Goal: Task Accomplishment & Management: Use online tool/utility

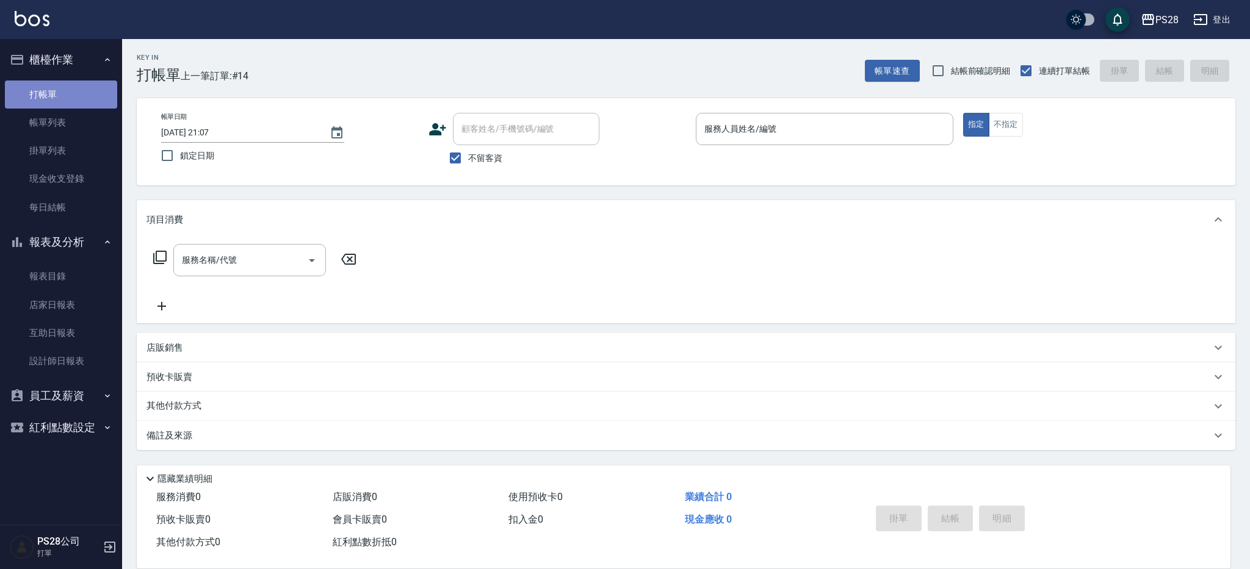
click at [27, 87] on link "打帳單" at bounding box center [61, 95] width 112 height 28
click at [93, 126] on link "帳單列表" at bounding box center [61, 123] width 112 height 28
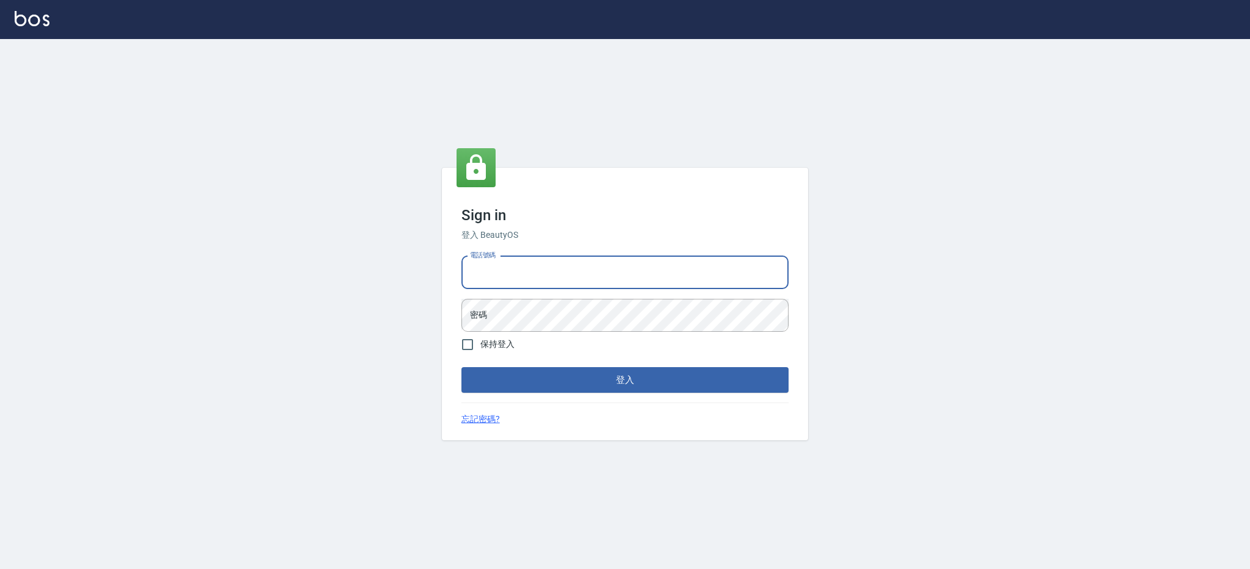
click at [588, 273] on input "電話號碼" at bounding box center [624, 272] width 327 height 33
type input "0426312798"
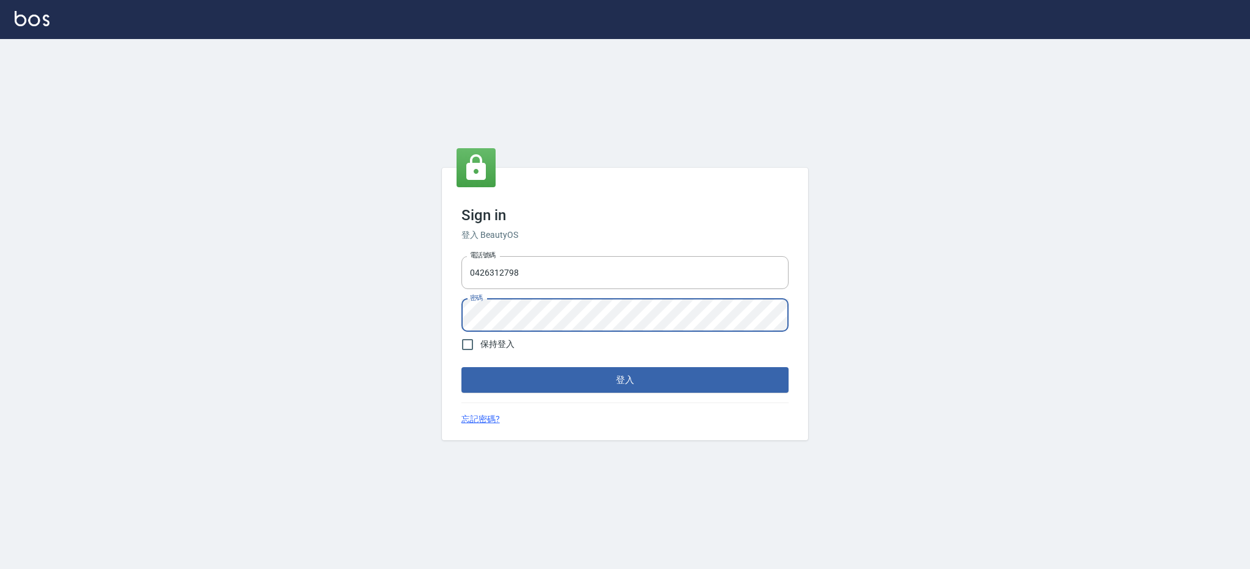
click at [461, 367] on button "登入" at bounding box center [624, 380] width 327 height 26
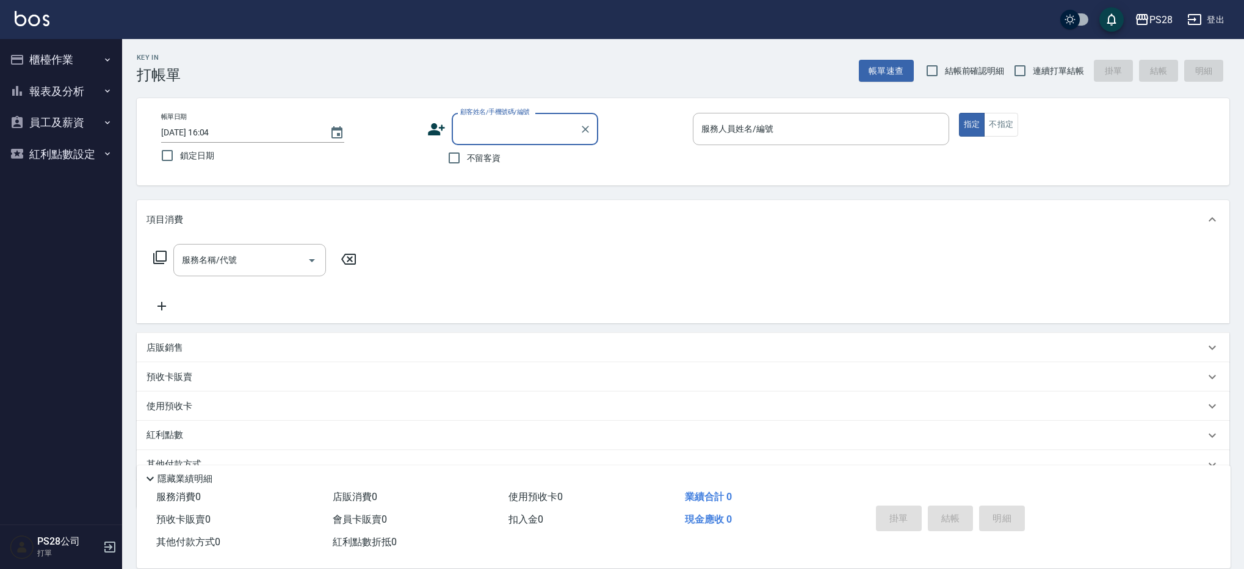
drag, startPoint x: 478, startPoint y: 154, endPoint x: 509, endPoint y: 143, distance: 32.4
click at [478, 154] on span "不留客資" at bounding box center [484, 158] width 34 height 13
click at [467, 154] on input "不留客資" at bounding box center [454, 158] width 26 height 26
checkbox input "true"
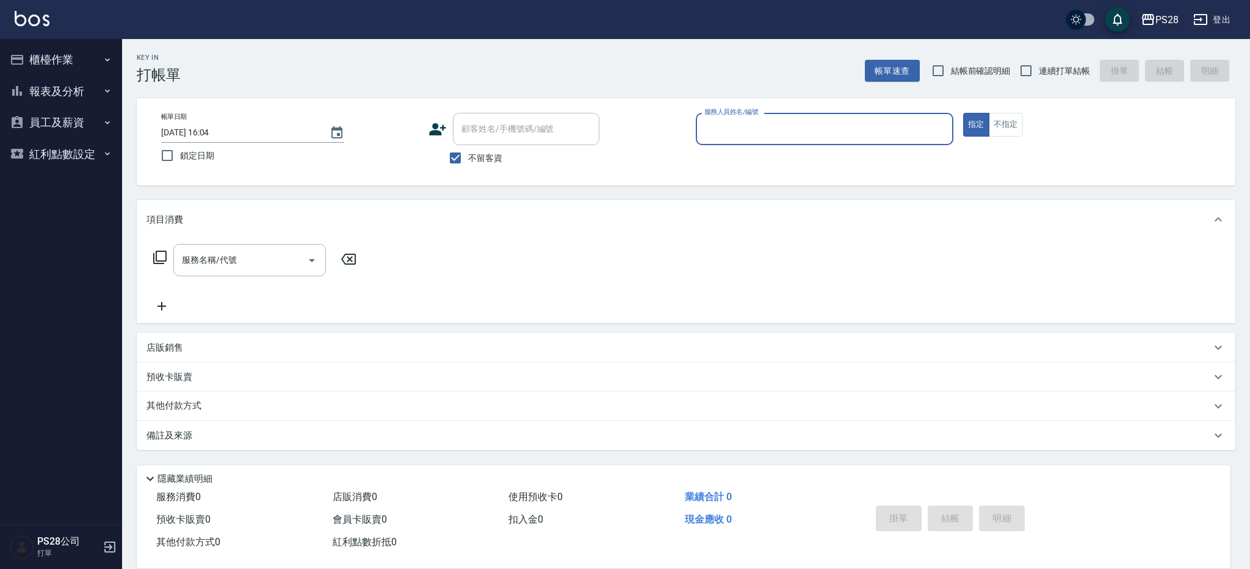
click at [1045, 63] on label "連續打單結帳" at bounding box center [1051, 71] width 77 height 26
click at [1039, 63] on input "連續打單結帳" at bounding box center [1026, 71] width 26 height 26
checkbox input "true"
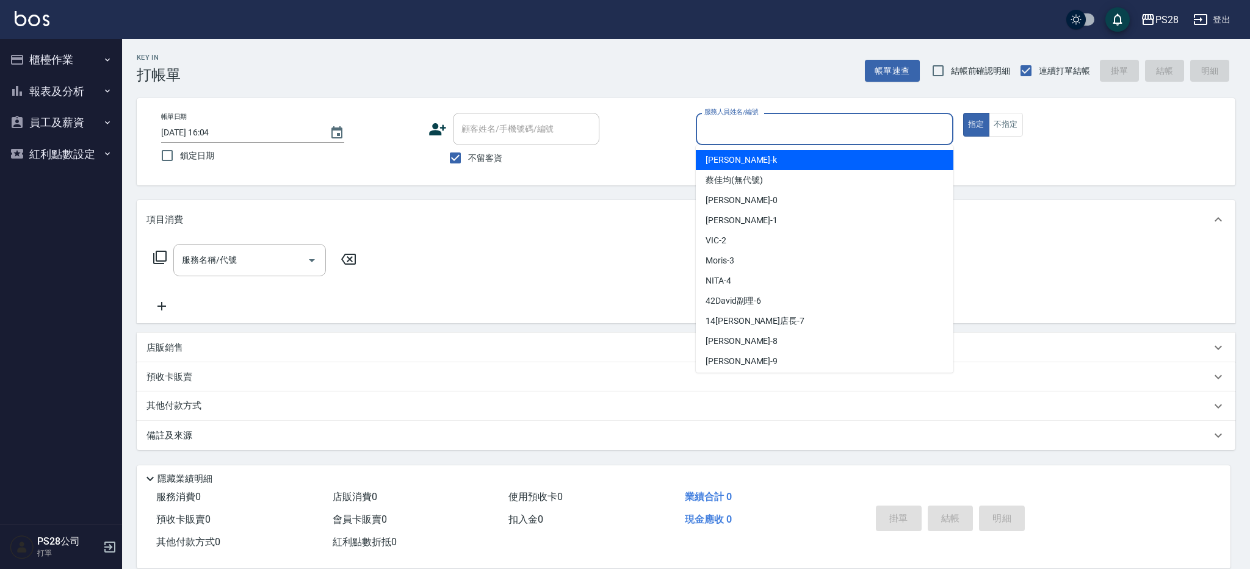
click at [818, 129] on input "服務人員姓名/編號" at bounding box center [824, 128] width 247 height 21
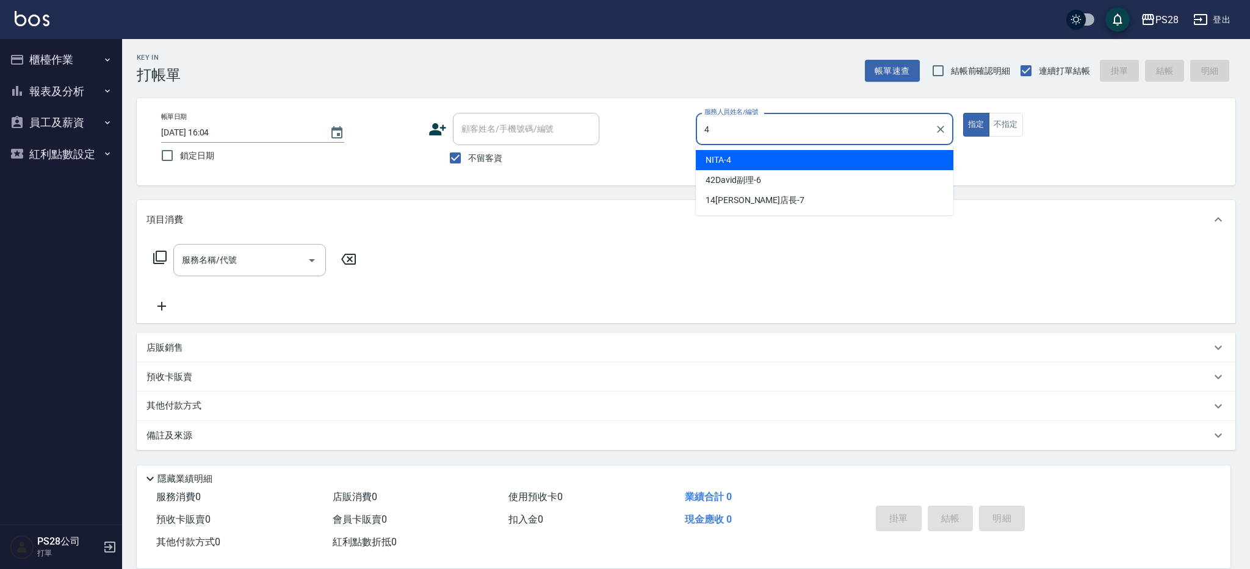
type input "4"
type button "true"
type input "NITA-4"
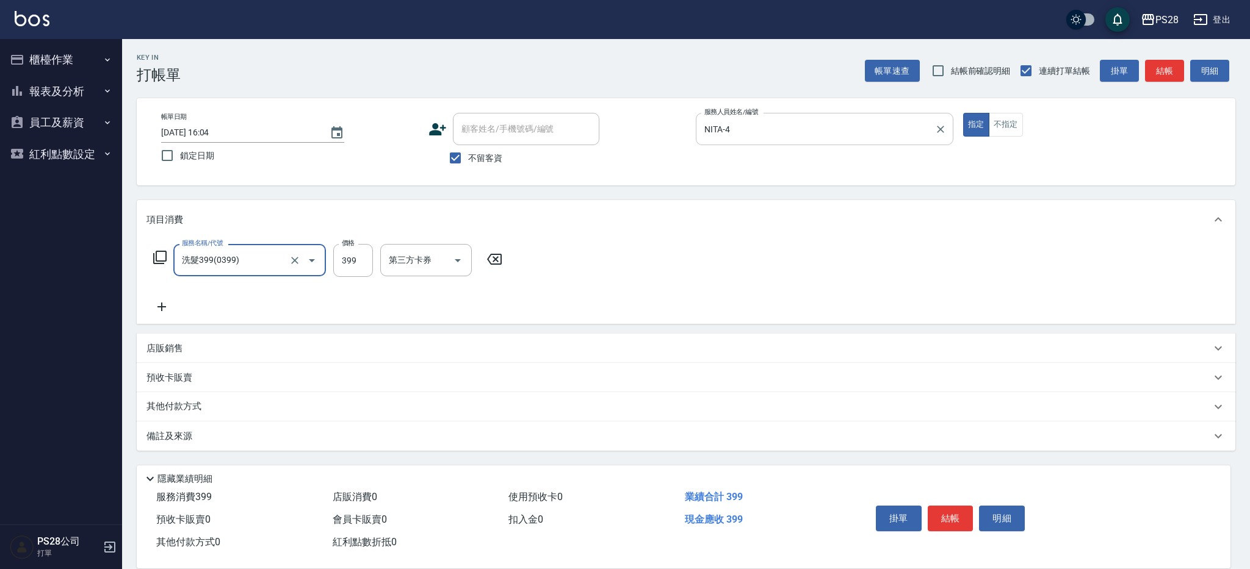
type input "洗髮399(0399)"
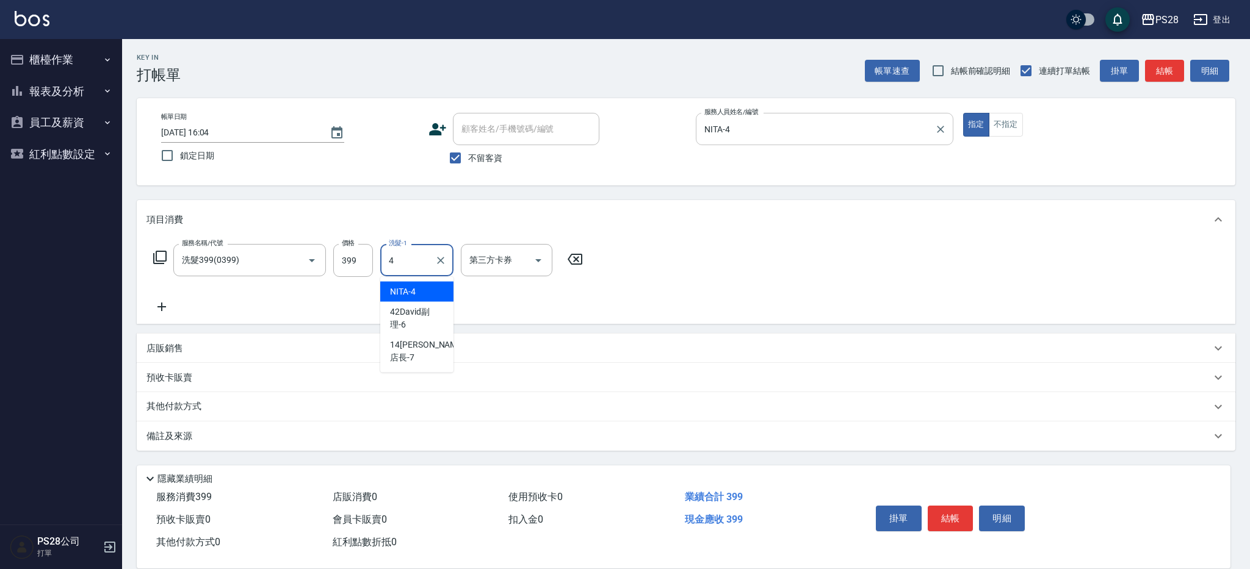
type input "NITA-4"
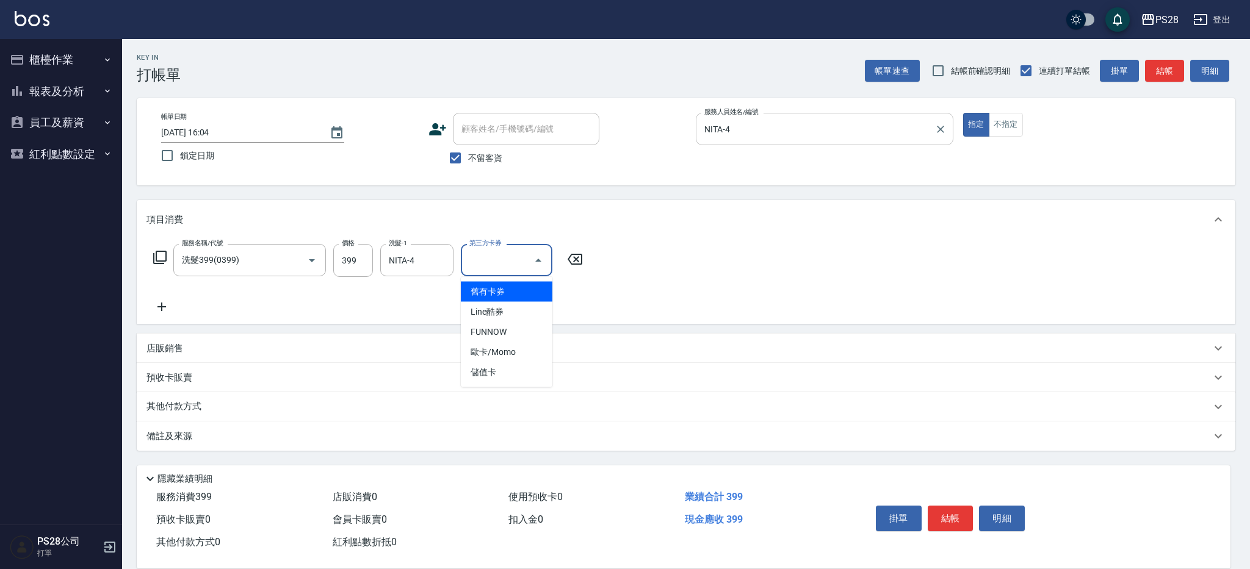
type input "舊有卡券"
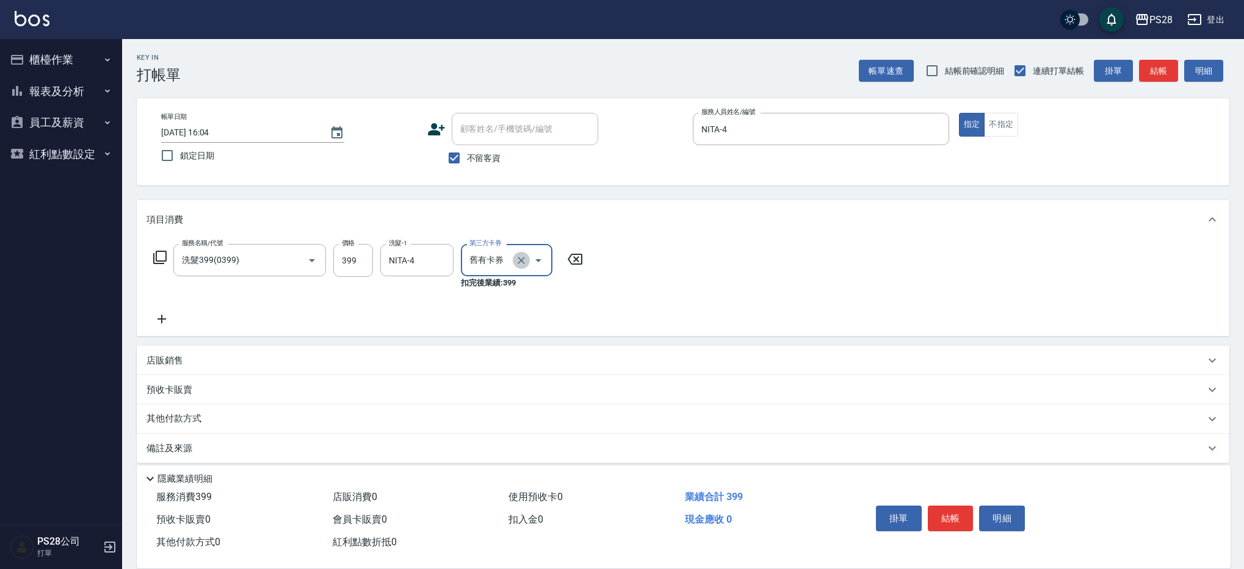
click at [523, 258] on icon "Clear" at bounding box center [521, 260] width 12 height 12
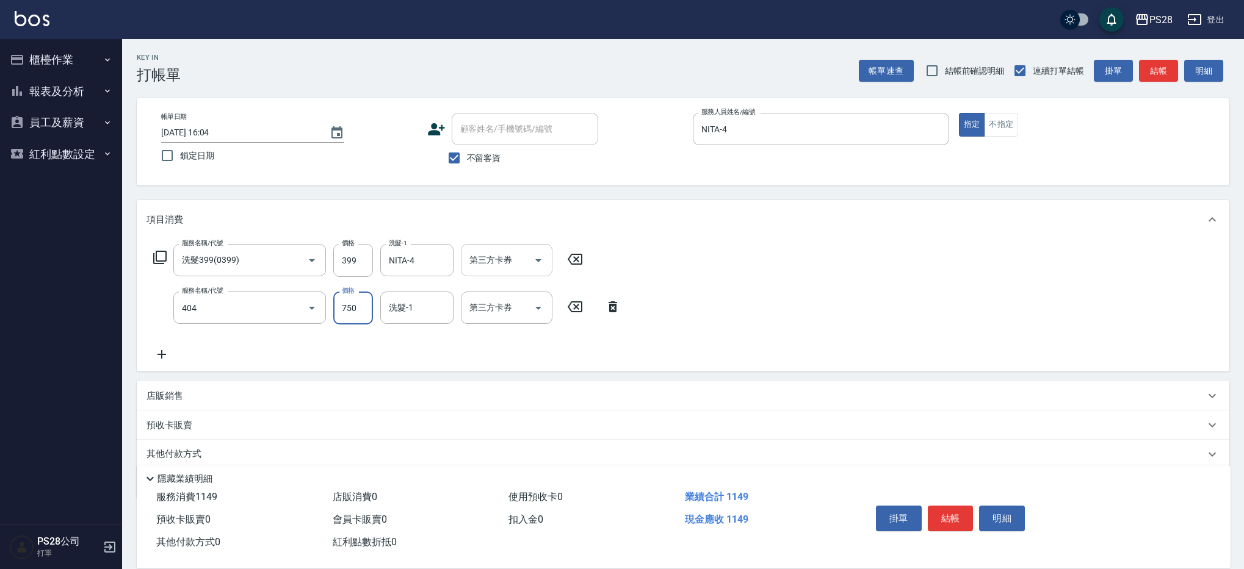
type input "750護髮(404)"
type input "NITA-4"
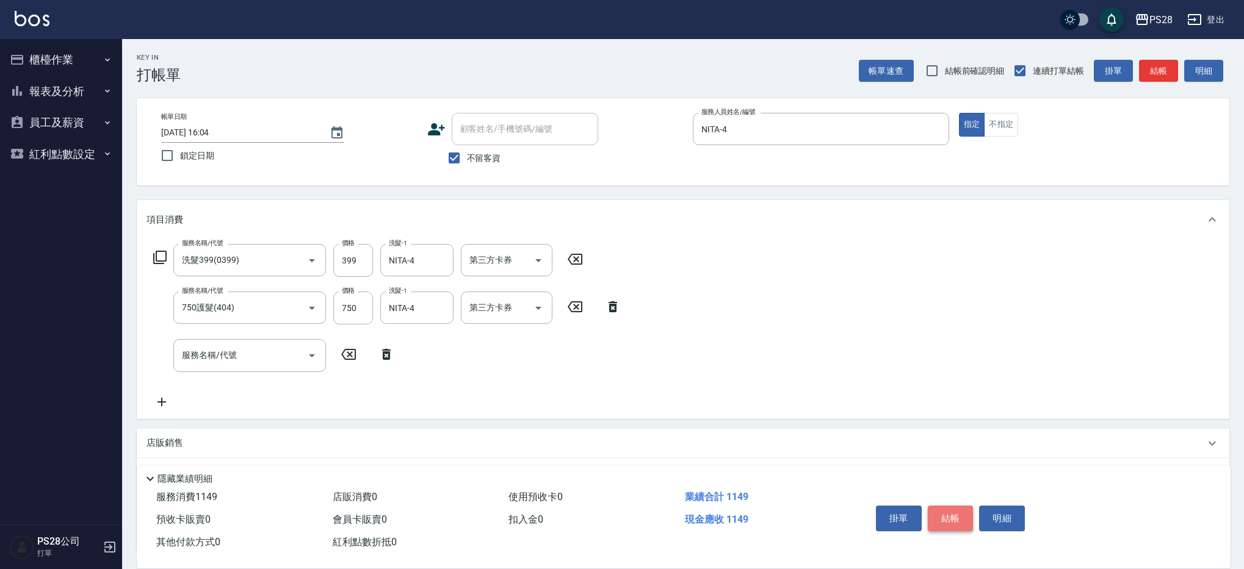
click at [952, 511] on button "結帳" at bounding box center [951, 519] width 46 height 26
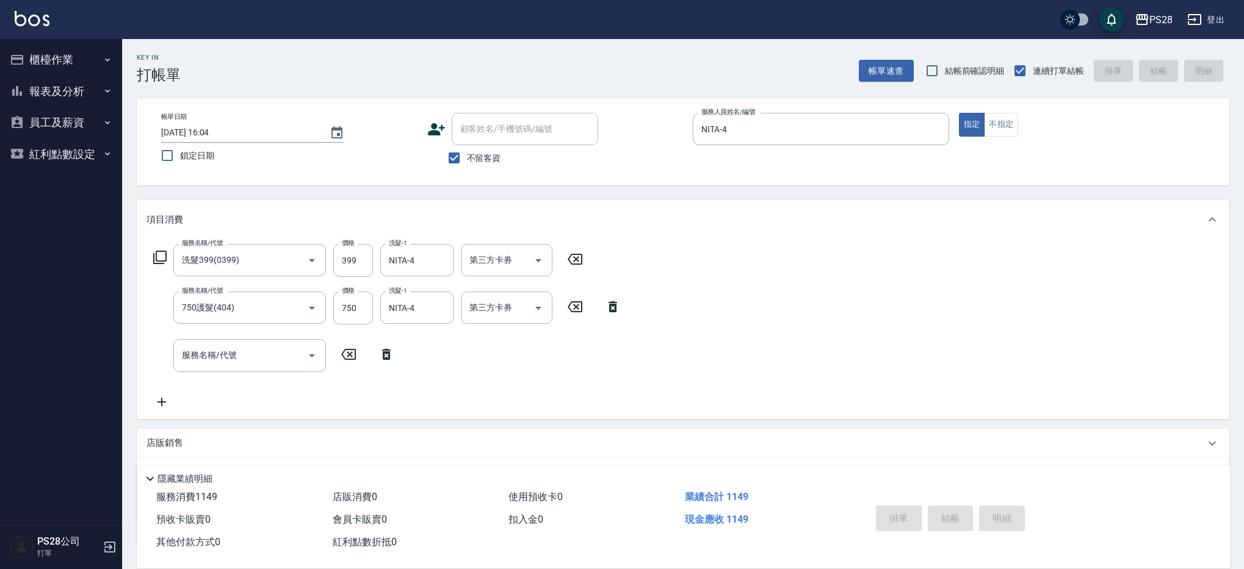
type input "[DATE] 16:05"
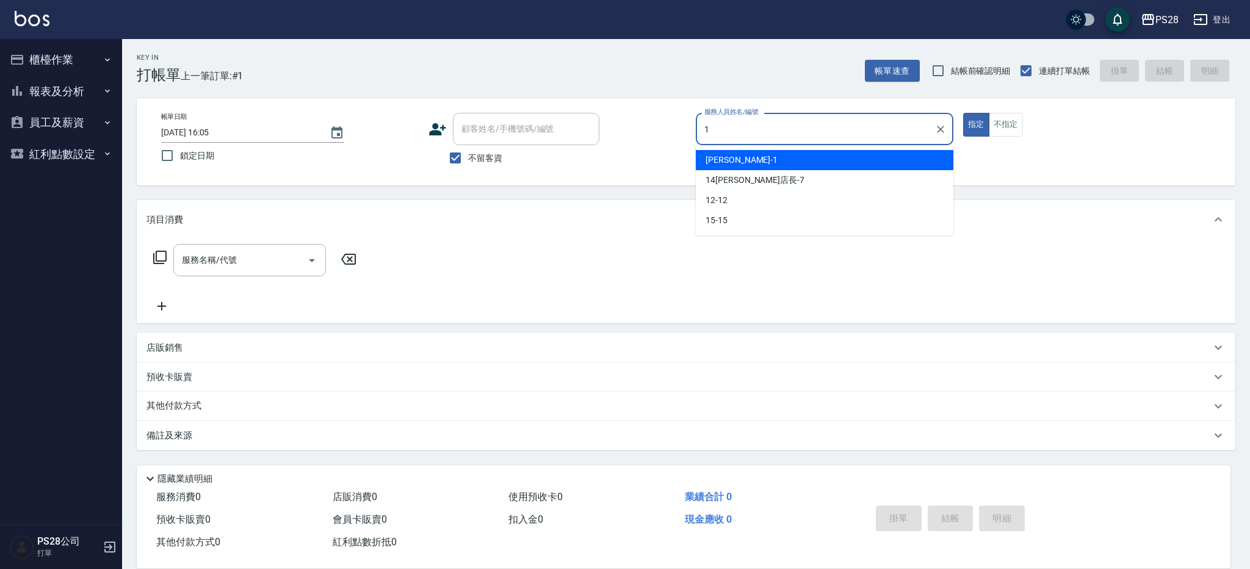
type input "[PERSON_NAME]-1"
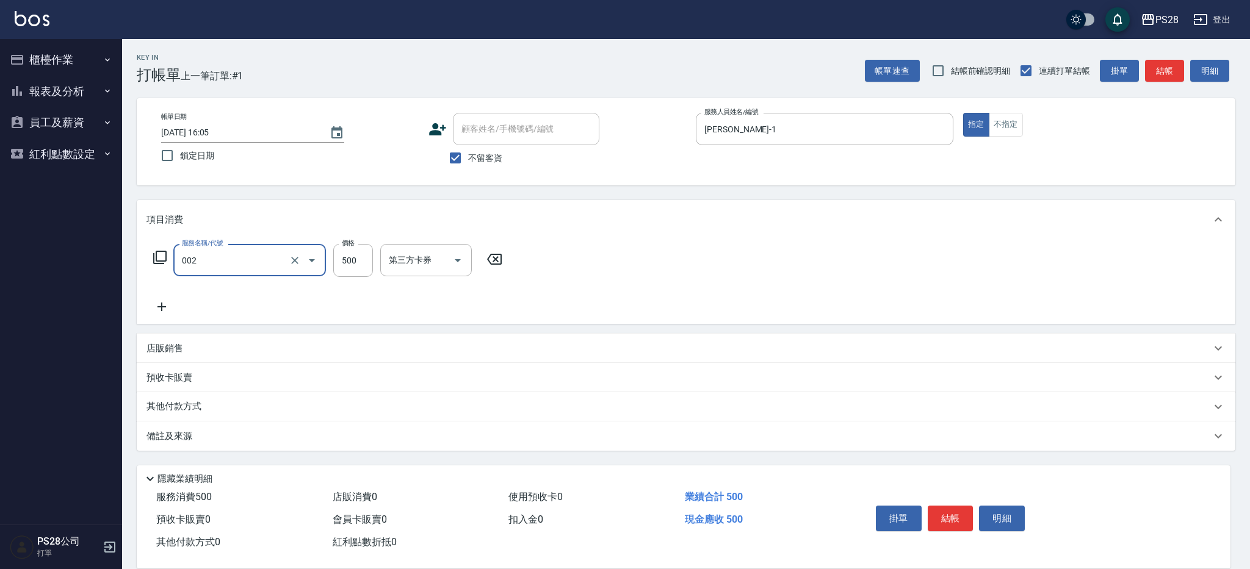
type input "洗剪D(002)"
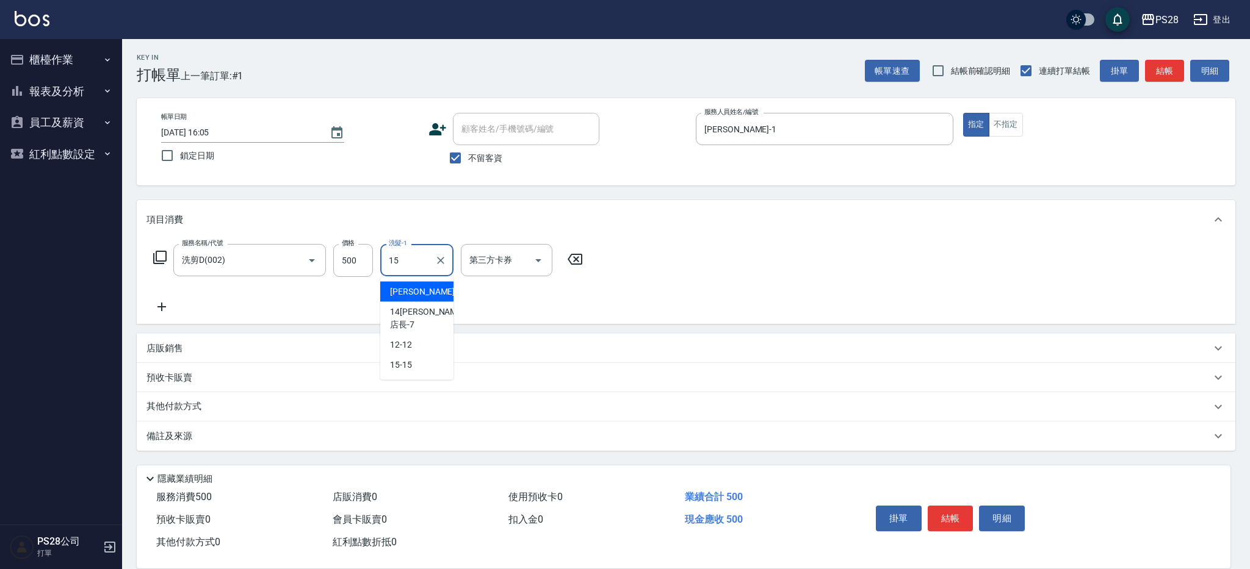
type input "15-15"
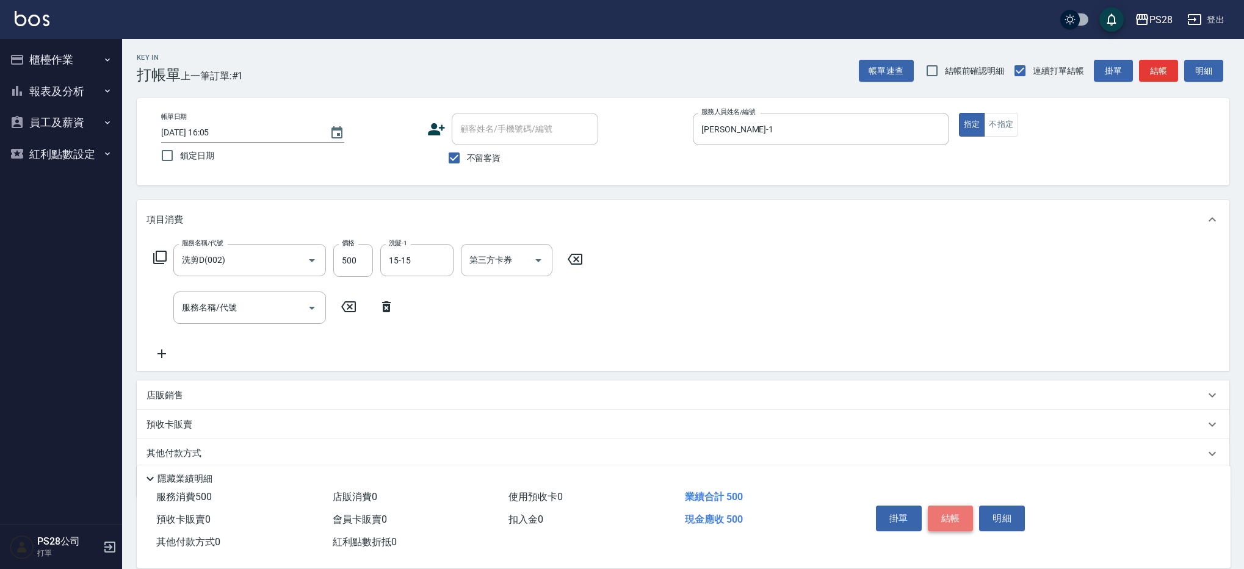
click at [942, 511] on button "結帳" at bounding box center [951, 519] width 46 height 26
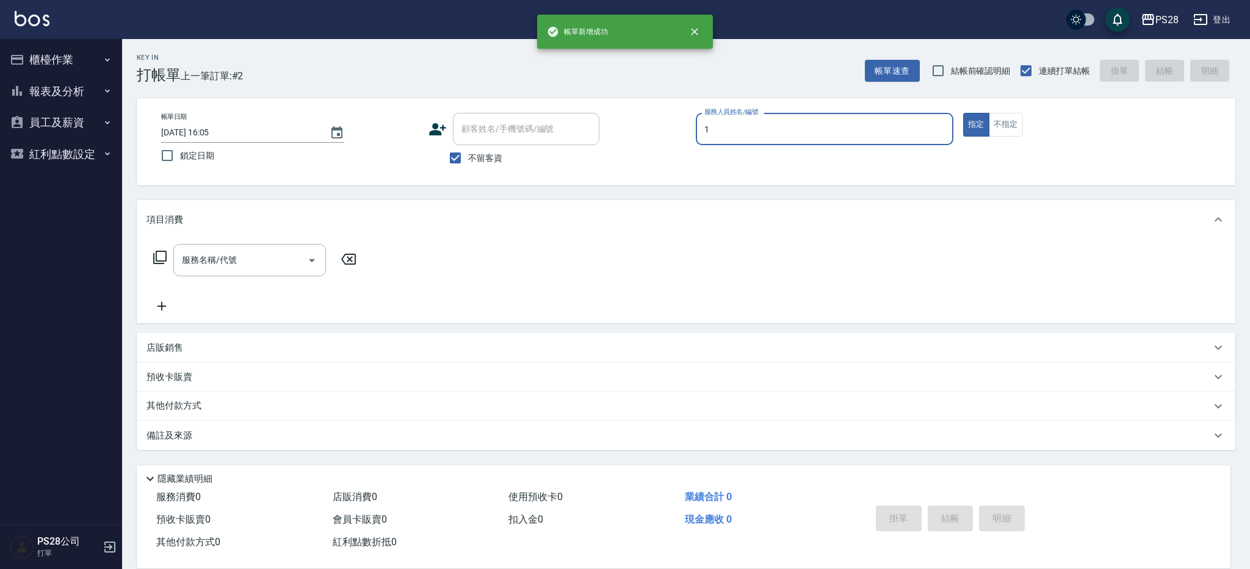
type input "[PERSON_NAME]-1"
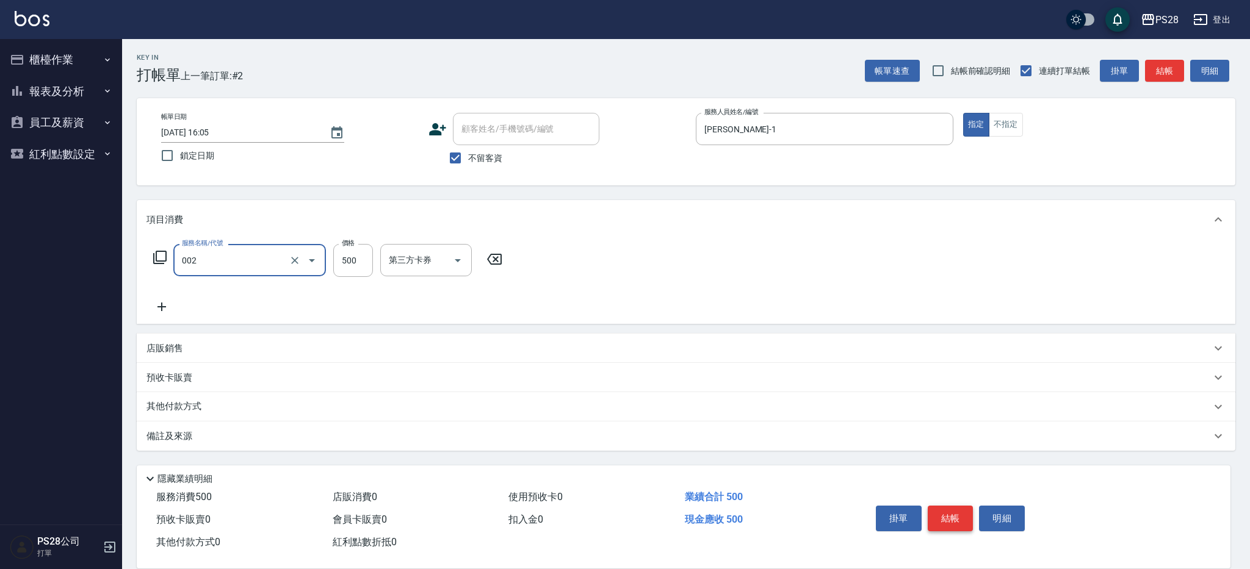
type input "洗剪D(002)"
type input "15-15"
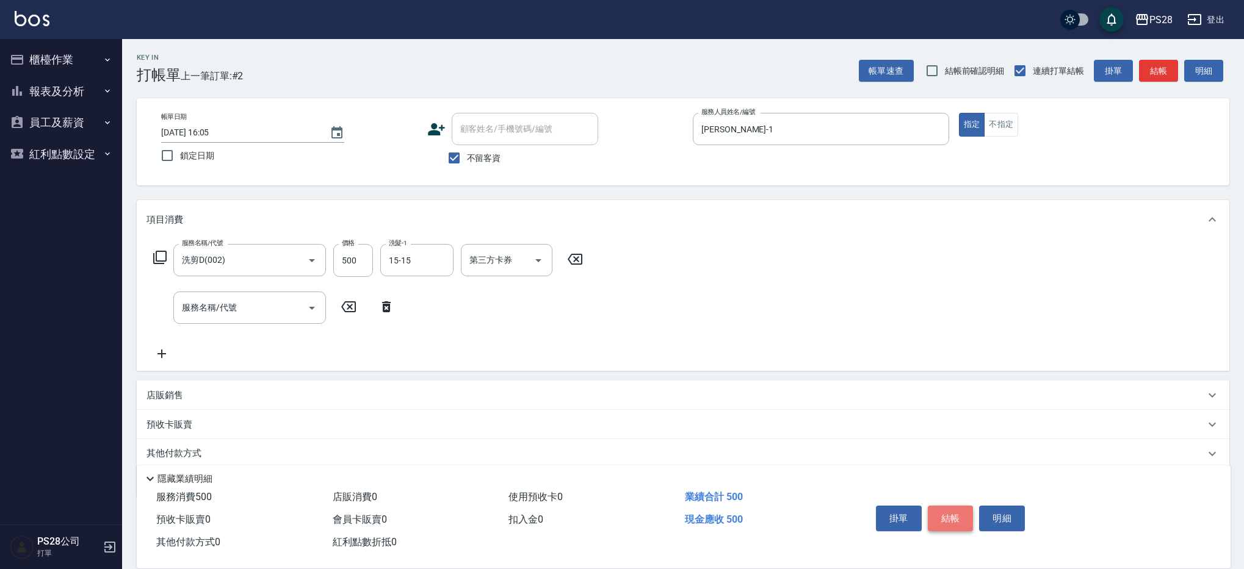
click at [946, 514] on button "結帳" at bounding box center [951, 519] width 46 height 26
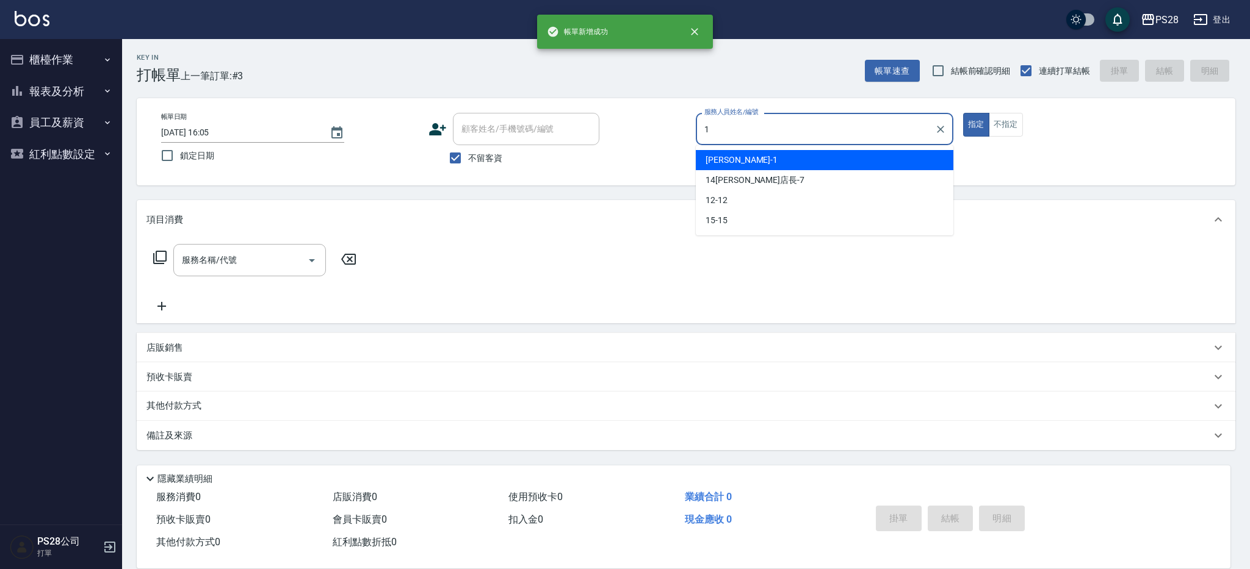
type input "[PERSON_NAME]-1"
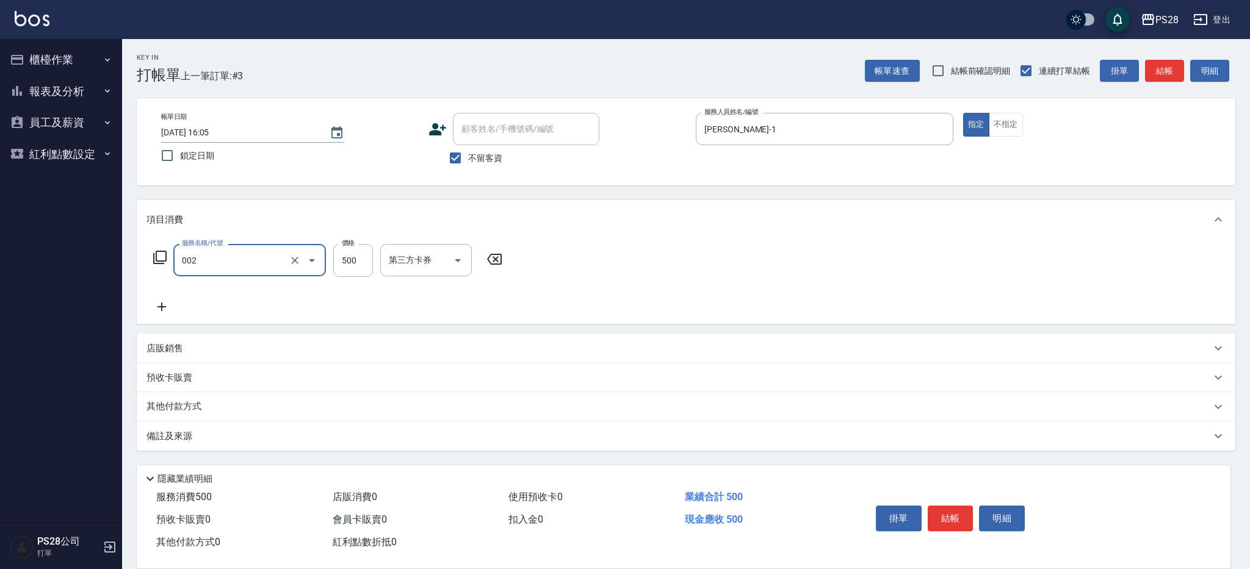
type input "洗剪D(002)"
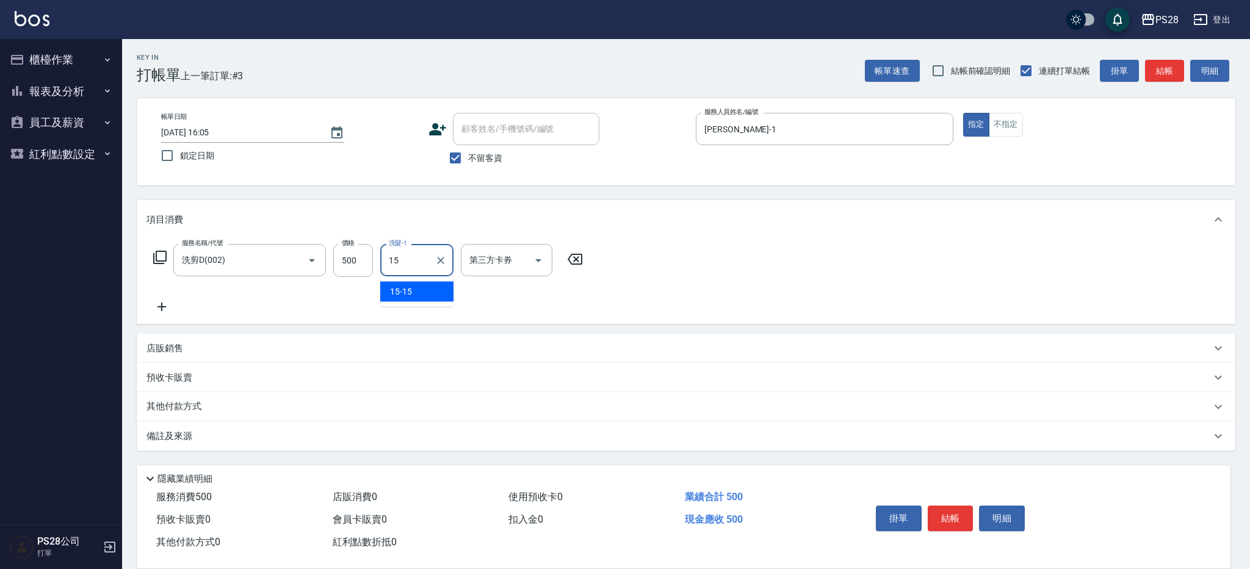
type input "15-15"
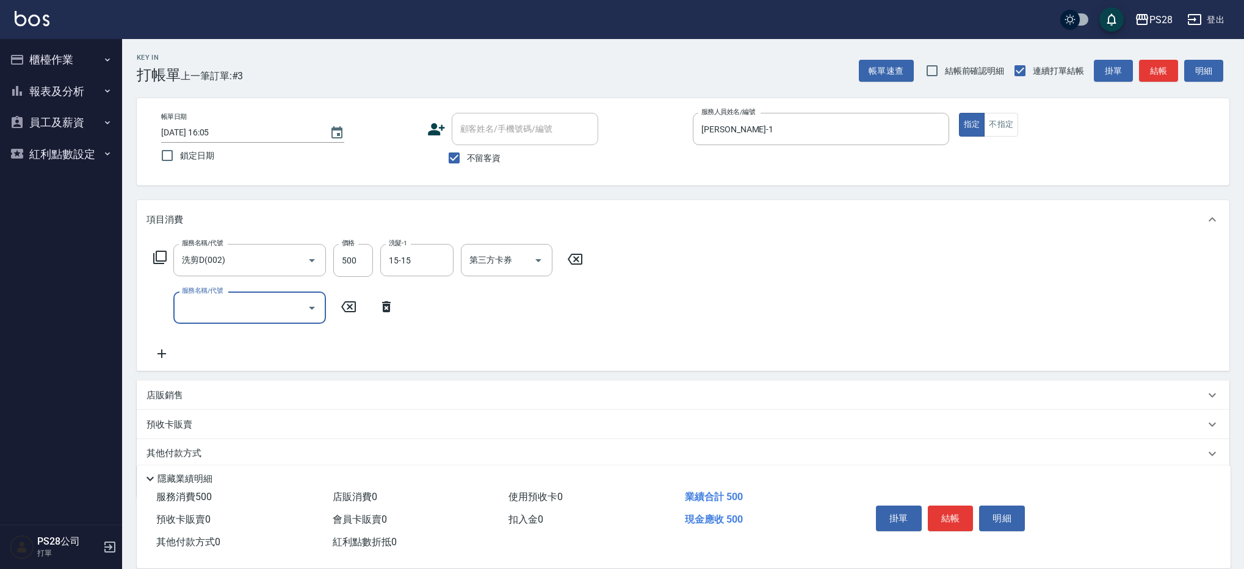
scroll to position [3, 0]
click at [955, 518] on button "結帳" at bounding box center [951, 519] width 46 height 26
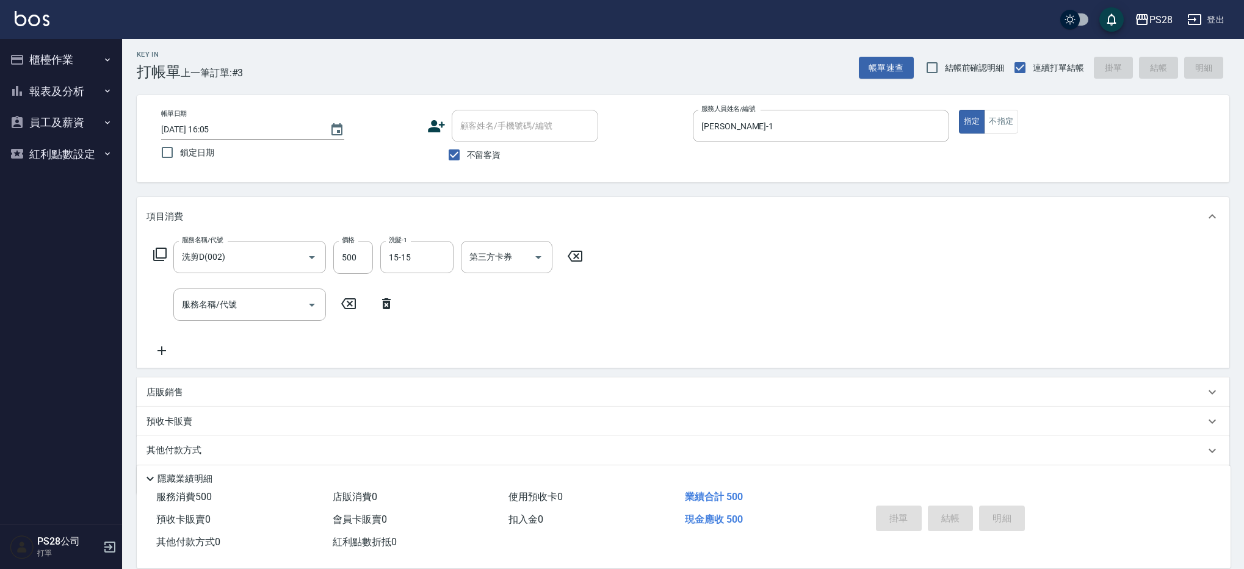
type input "[DATE] 16:06"
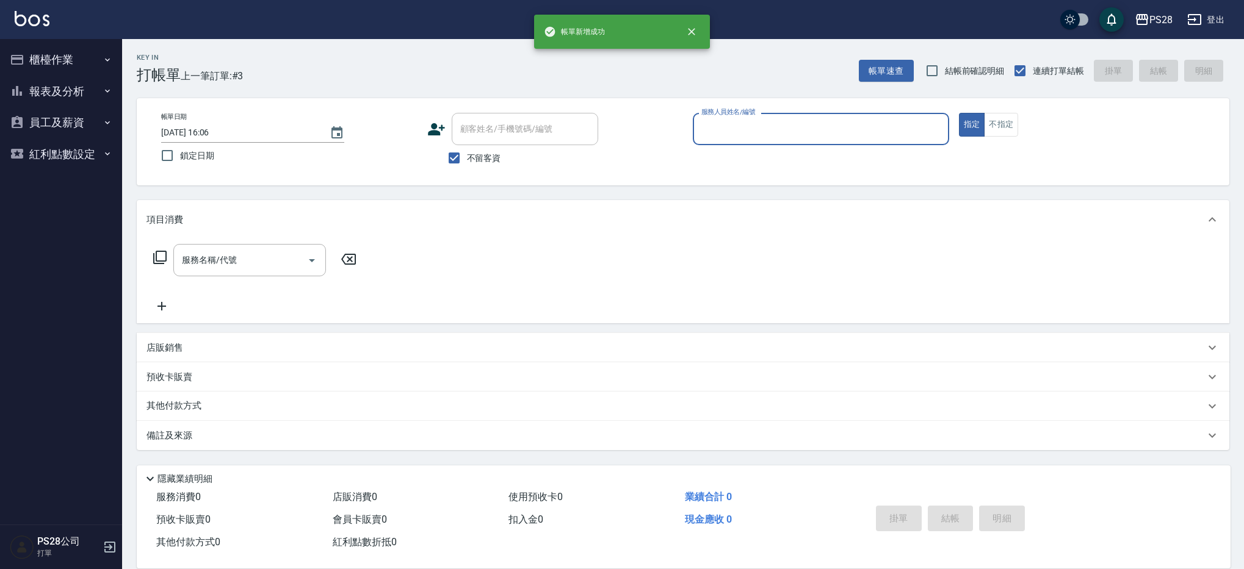
scroll to position [0, 0]
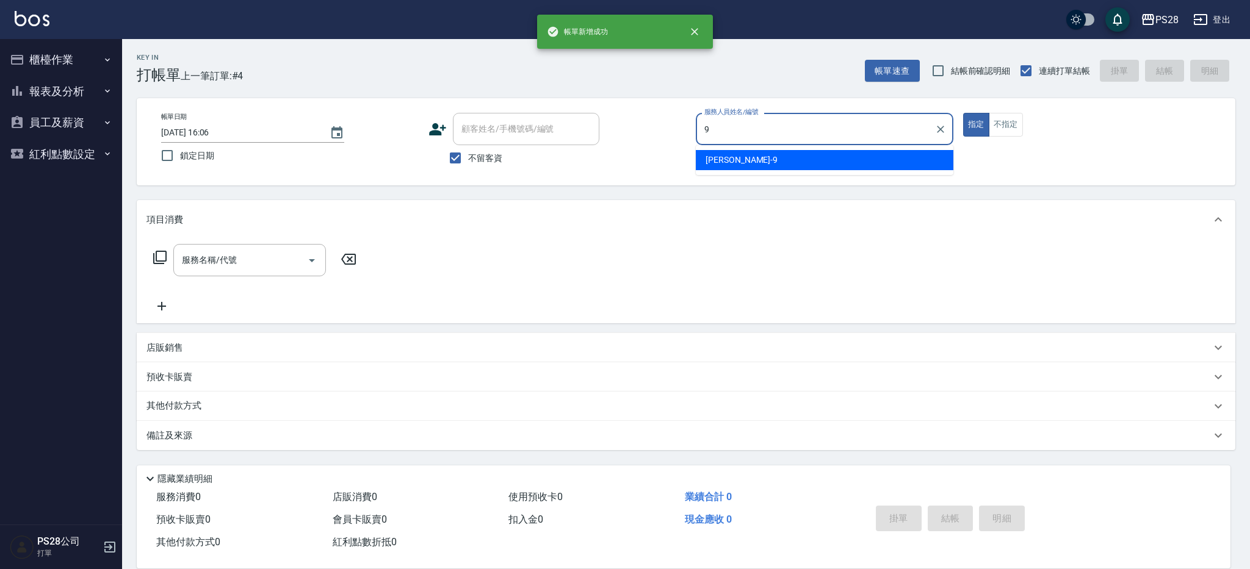
type input "Sandy-9"
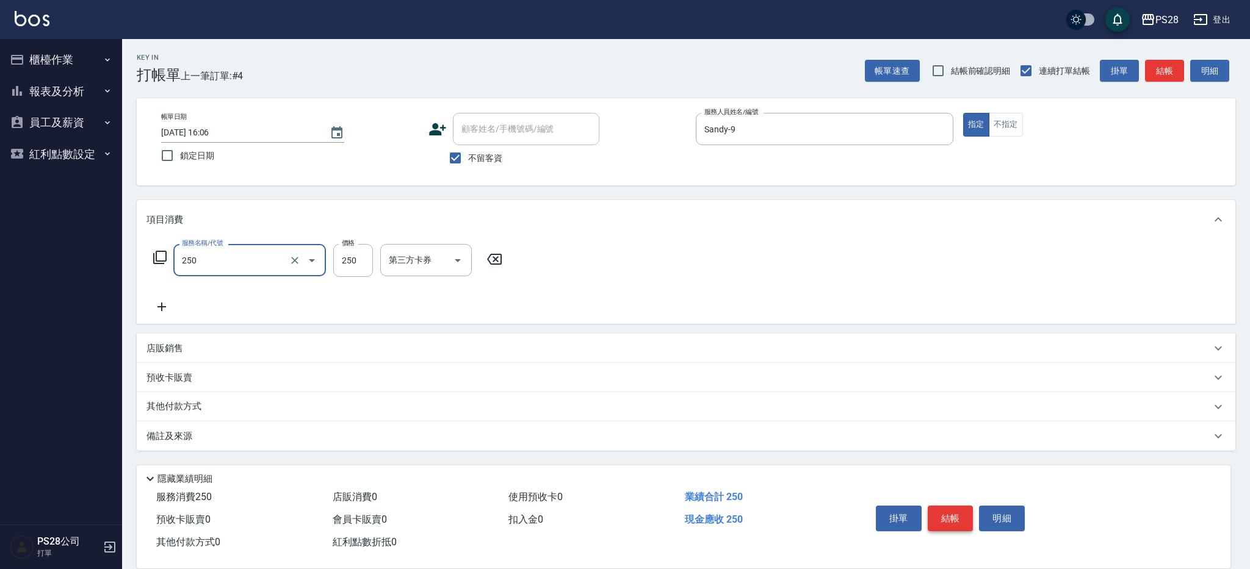
type input "單剪(250)"
type input "179"
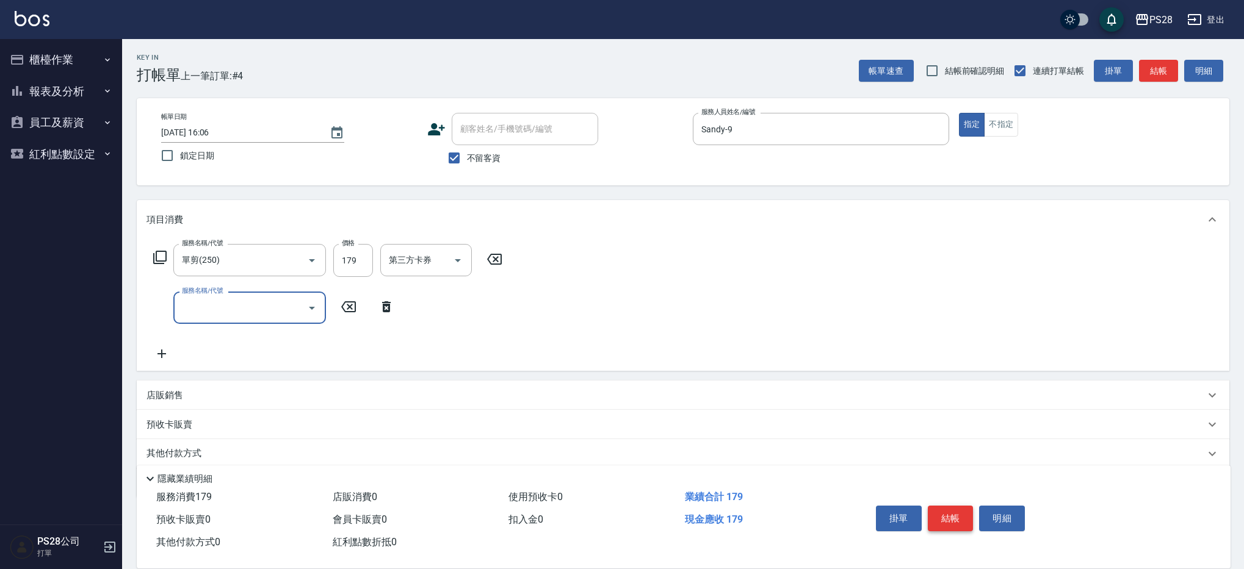
click at [936, 515] on button "結帳" at bounding box center [951, 519] width 46 height 26
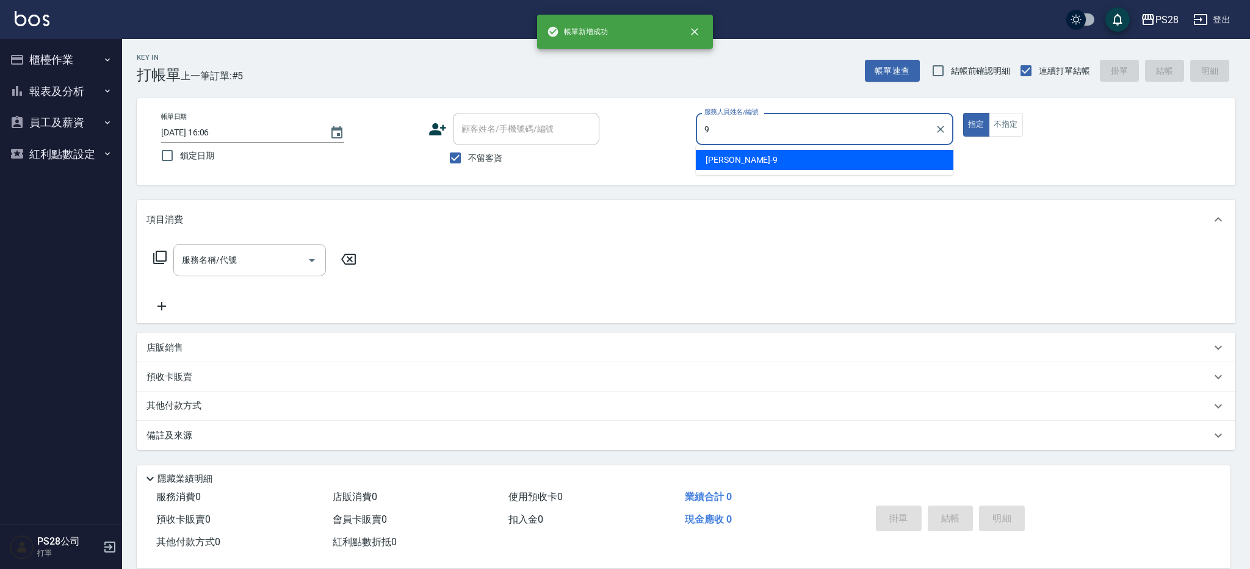
type input "Sandy-9"
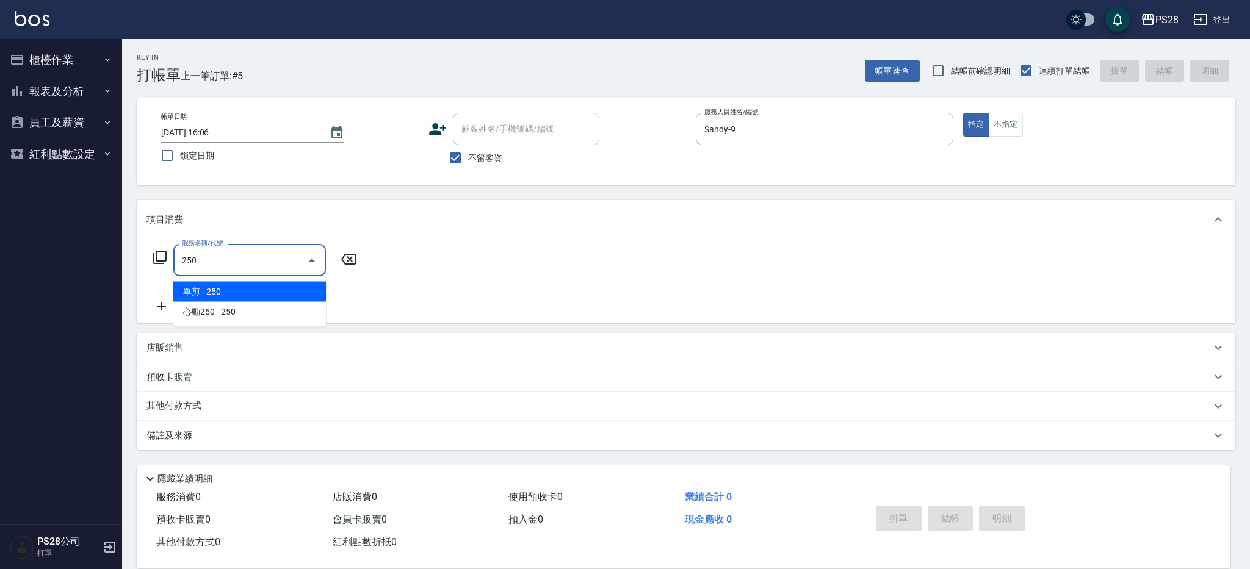
type input "單剪(250)"
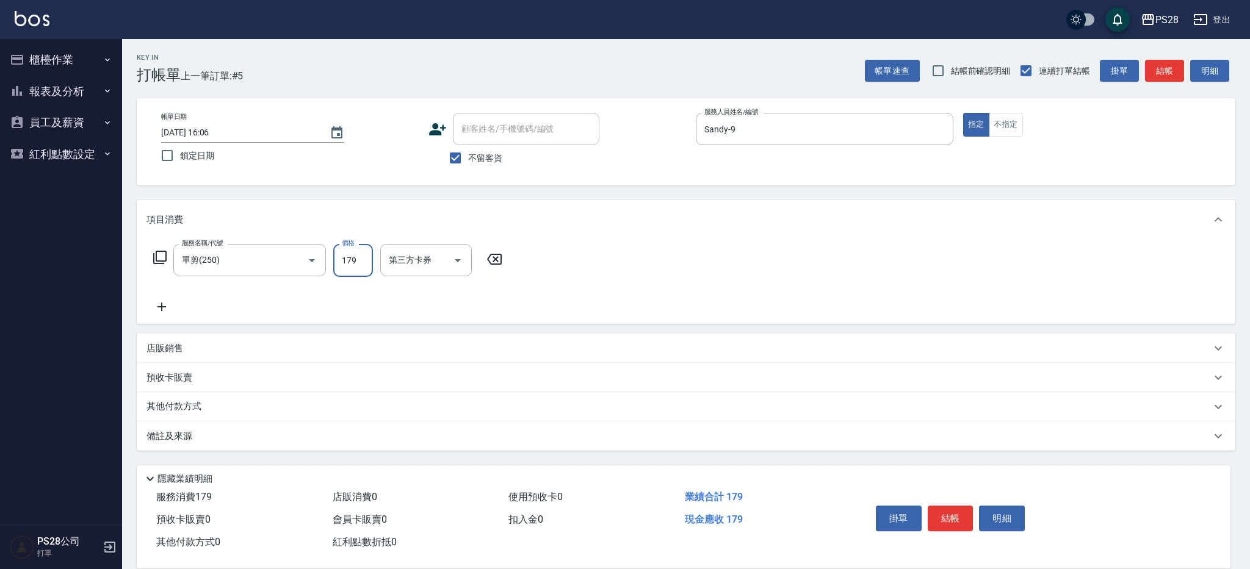
type input "179"
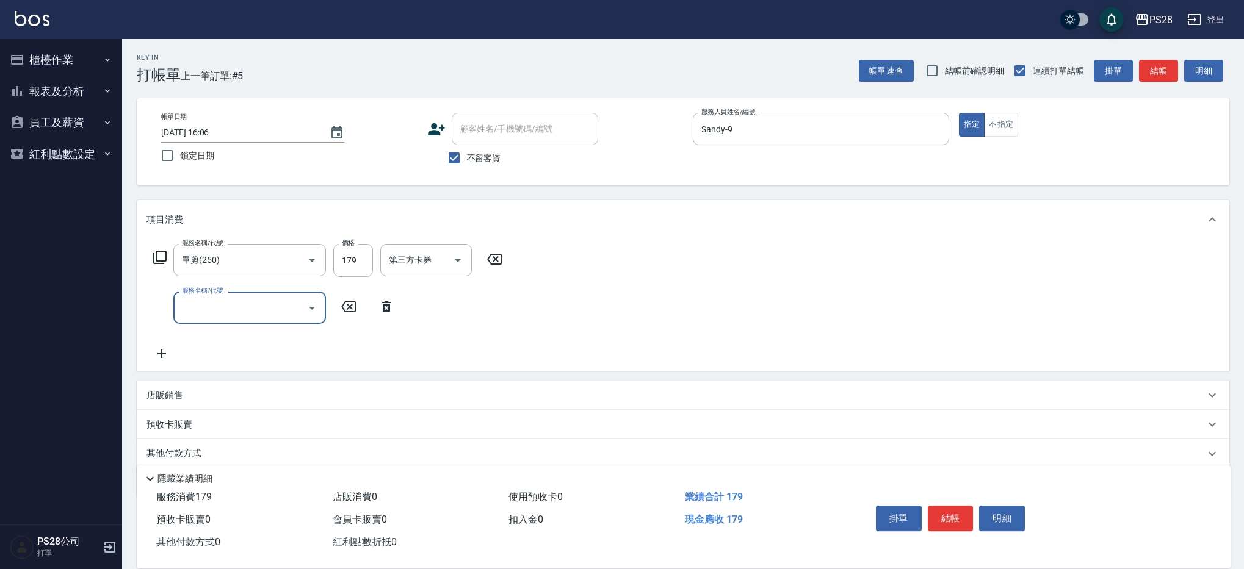
click at [959, 523] on button "結帳" at bounding box center [951, 519] width 46 height 26
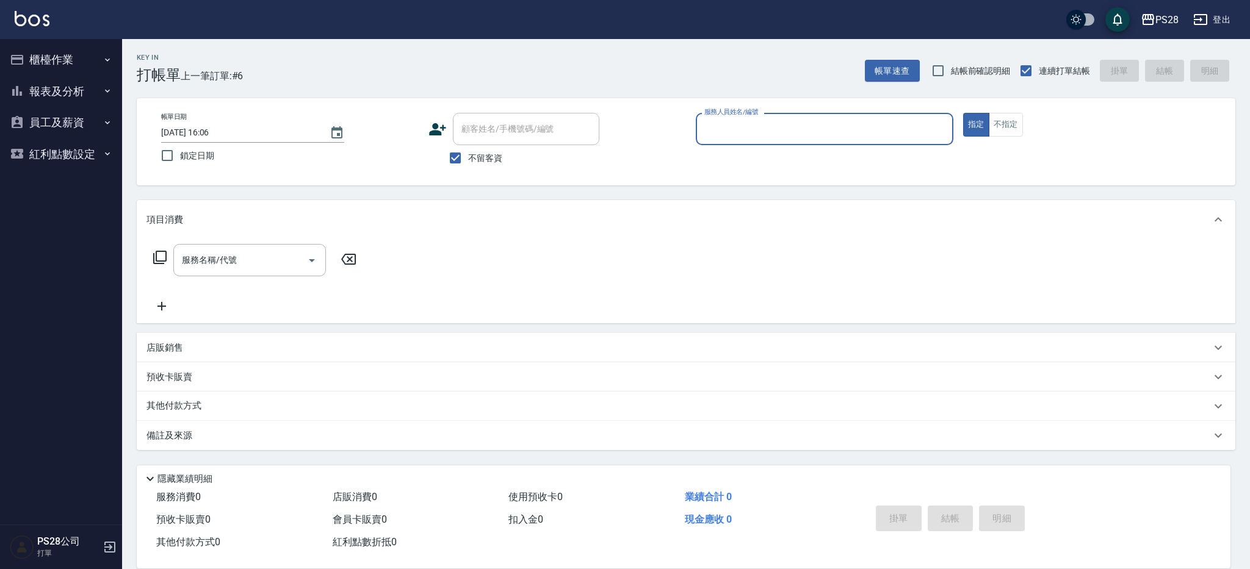
click at [71, 88] on button "報表及分析" at bounding box center [61, 92] width 112 height 32
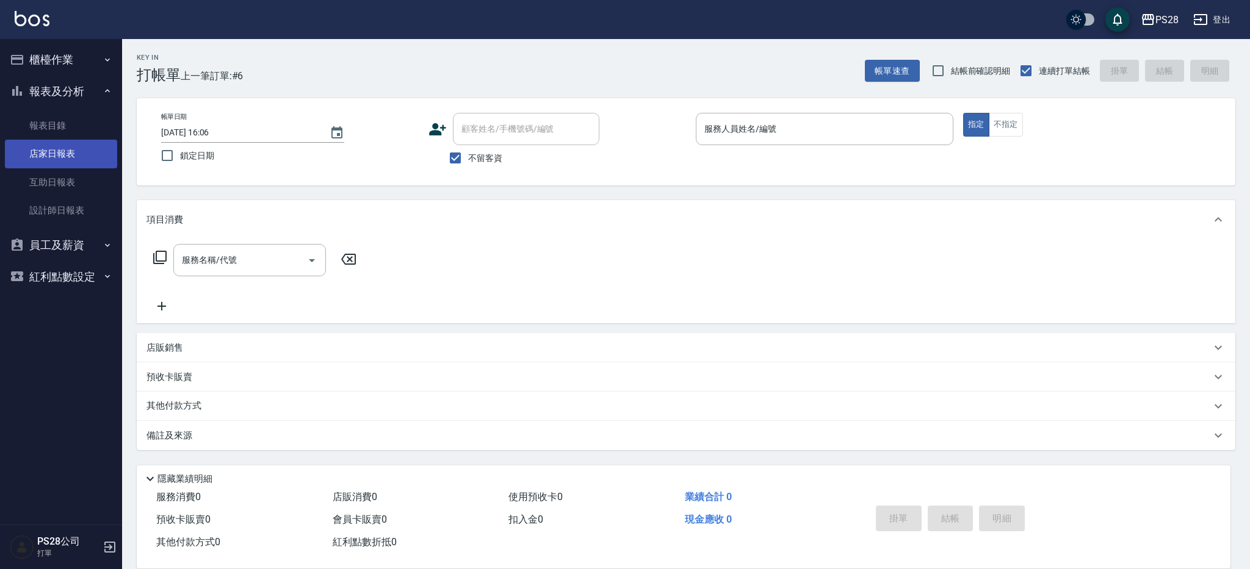
click at [81, 148] on link "店家日報表" at bounding box center [61, 154] width 112 height 28
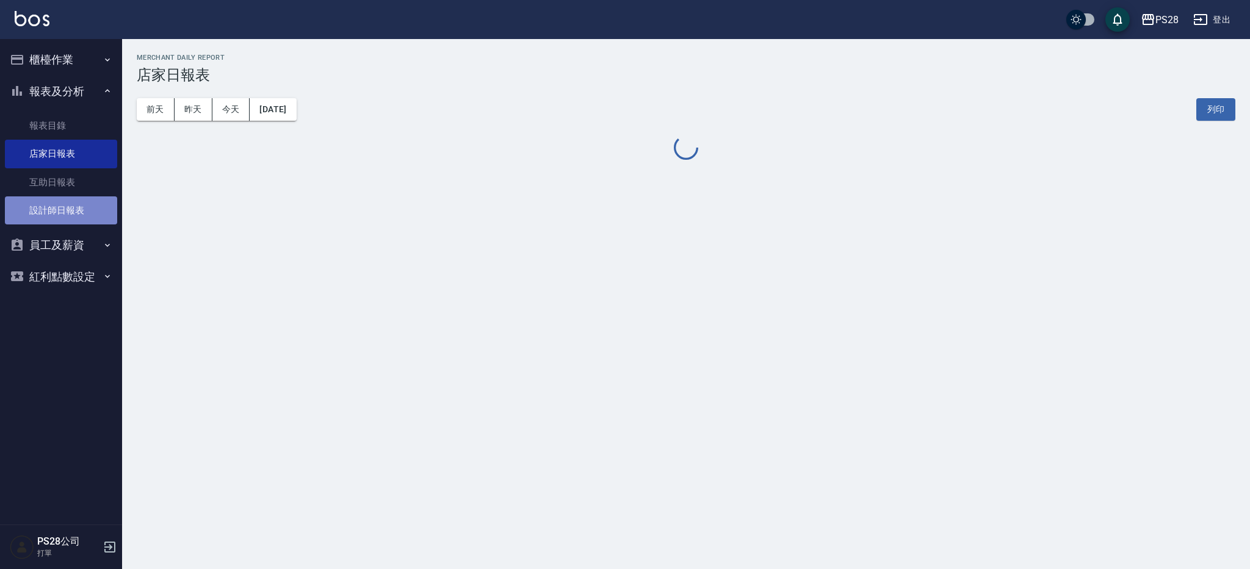
click at [49, 207] on link "設計師日報表" at bounding box center [61, 211] width 112 height 28
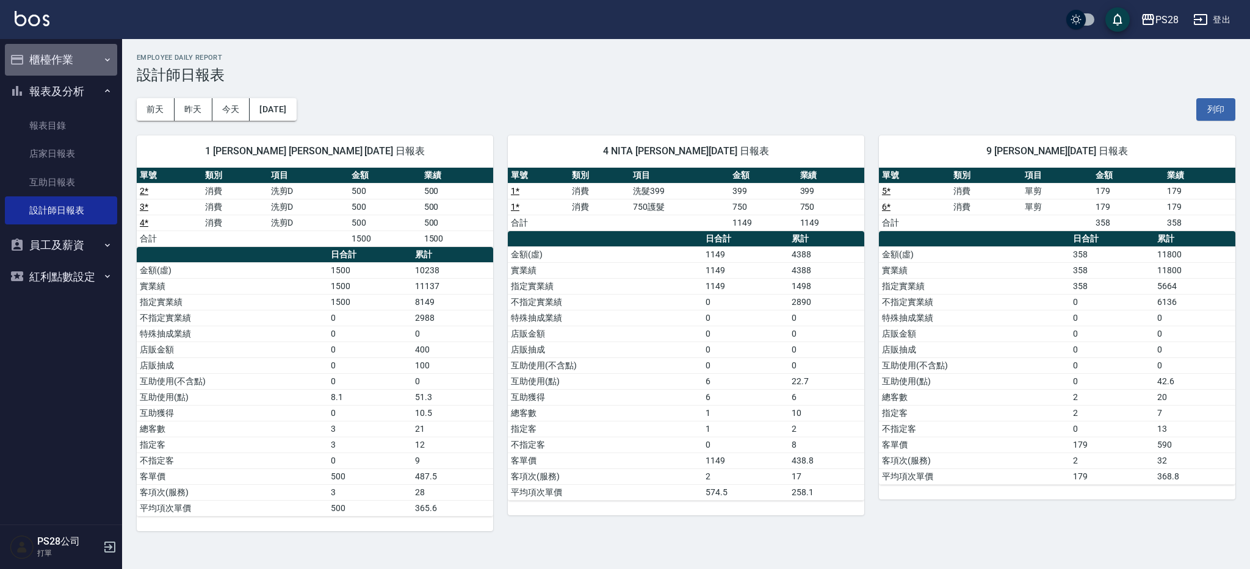
click at [61, 57] on button "櫃檯作業" at bounding box center [61, 60] width 112 height 32
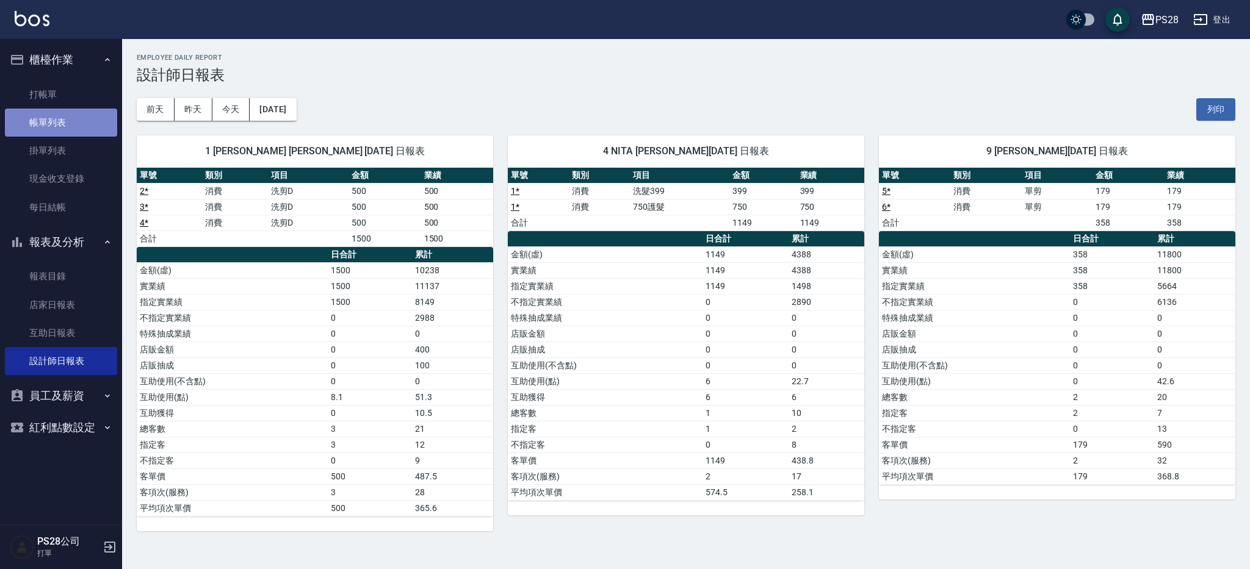
click at [74, 118] on link "帳單列表" at bounding box center [61, 123] width 112 height 28
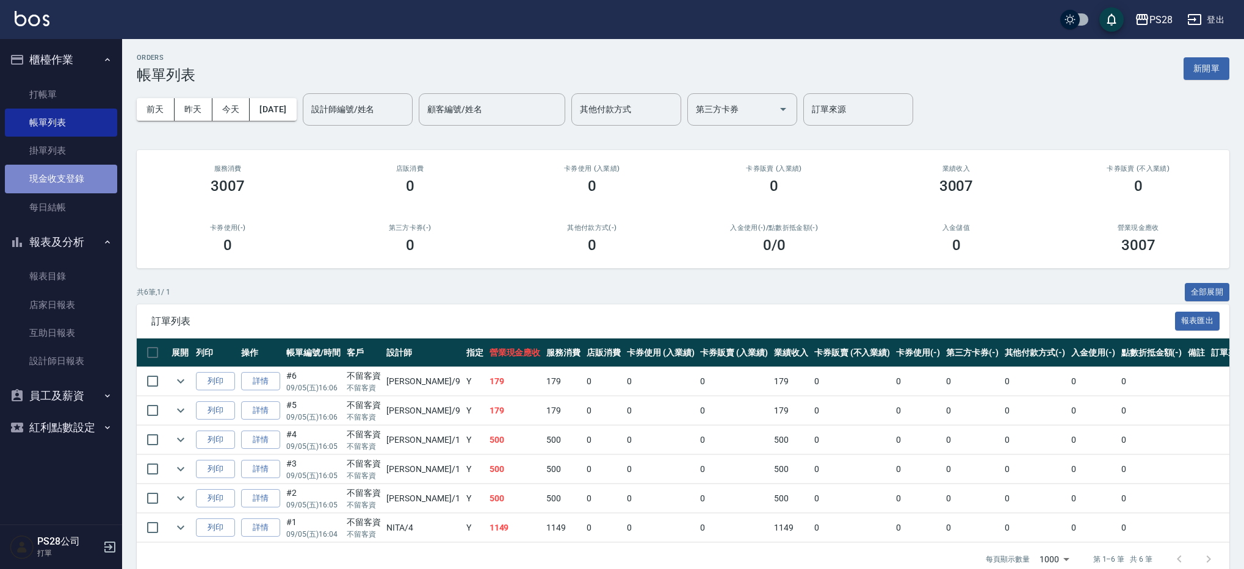
click at [83, 173] on link "現金收支登錄" at bounding box center [61, 179] width 112 height 28
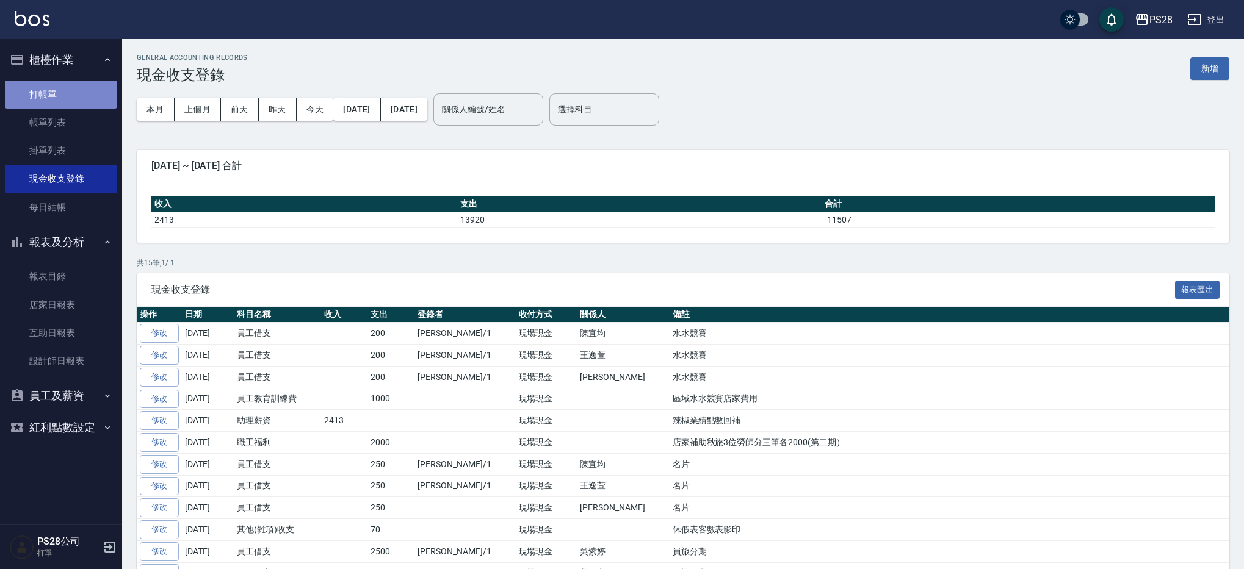
click at [42, 92] on link "打帳單" at bounding box center [61, 95] width 112 height 28
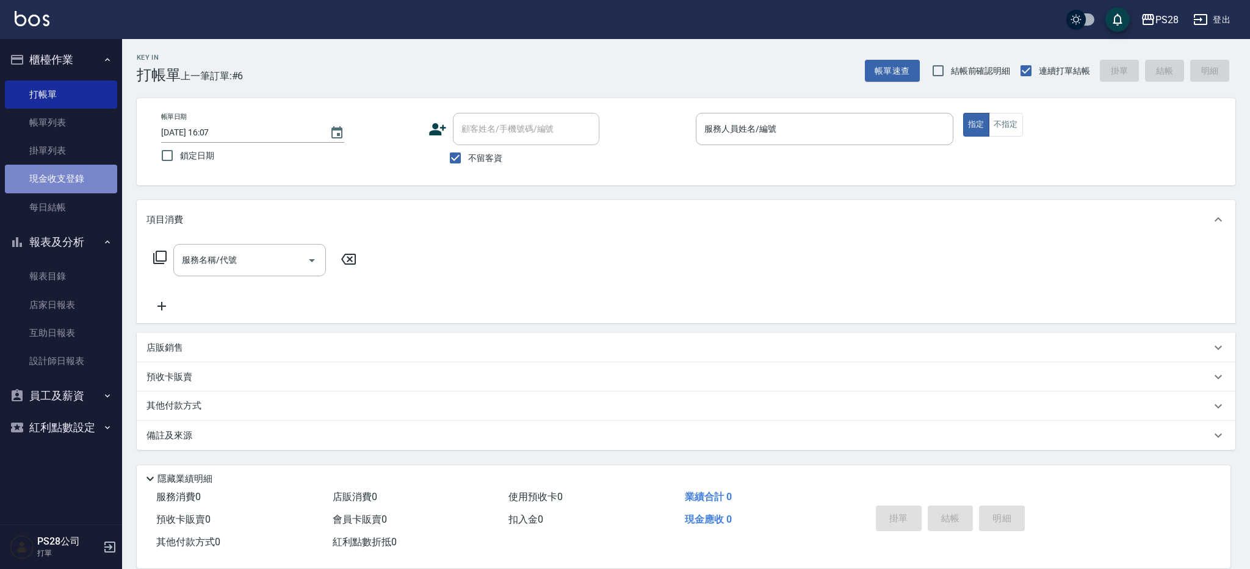
click at [77, 183] on link "現金收支登錄" at bounding box center [61, 179] width 112 height 28
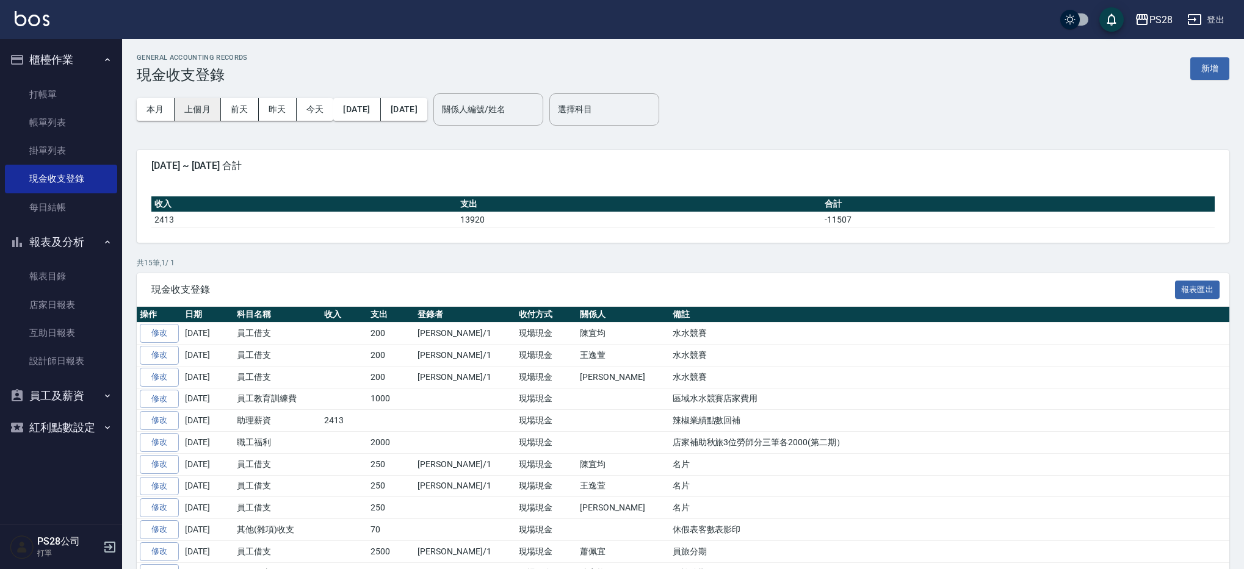
click at [180, 107] on button "上個月" at bounding box center [198, 109] width 46 height 23
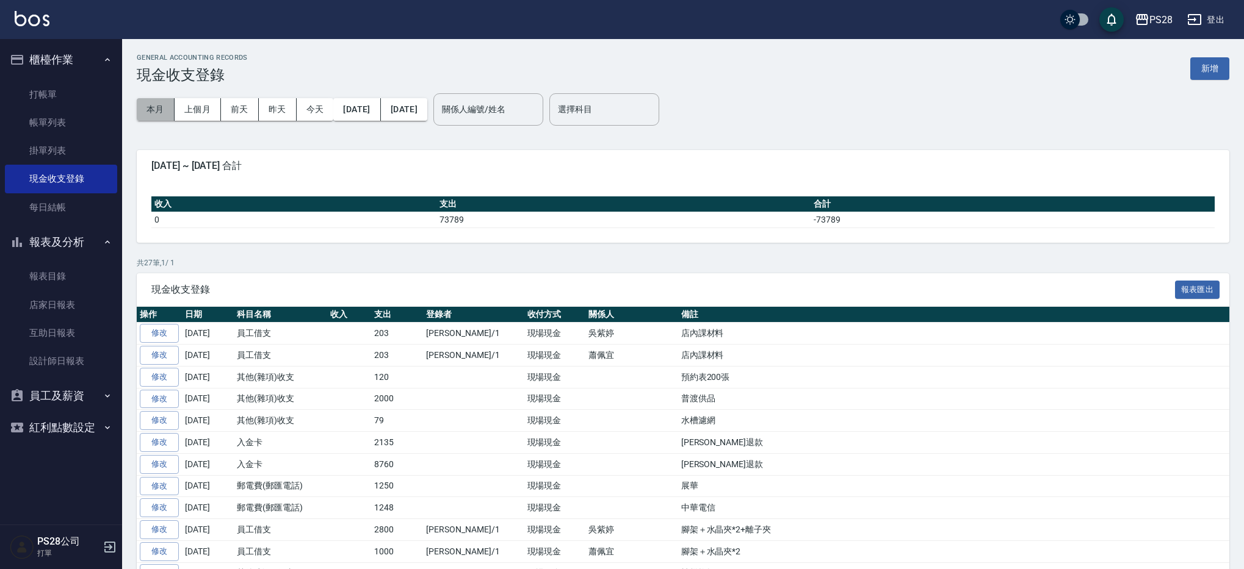
click at [159, 113] on button "本月" at bounding box center [156, 109] width 38 height 23
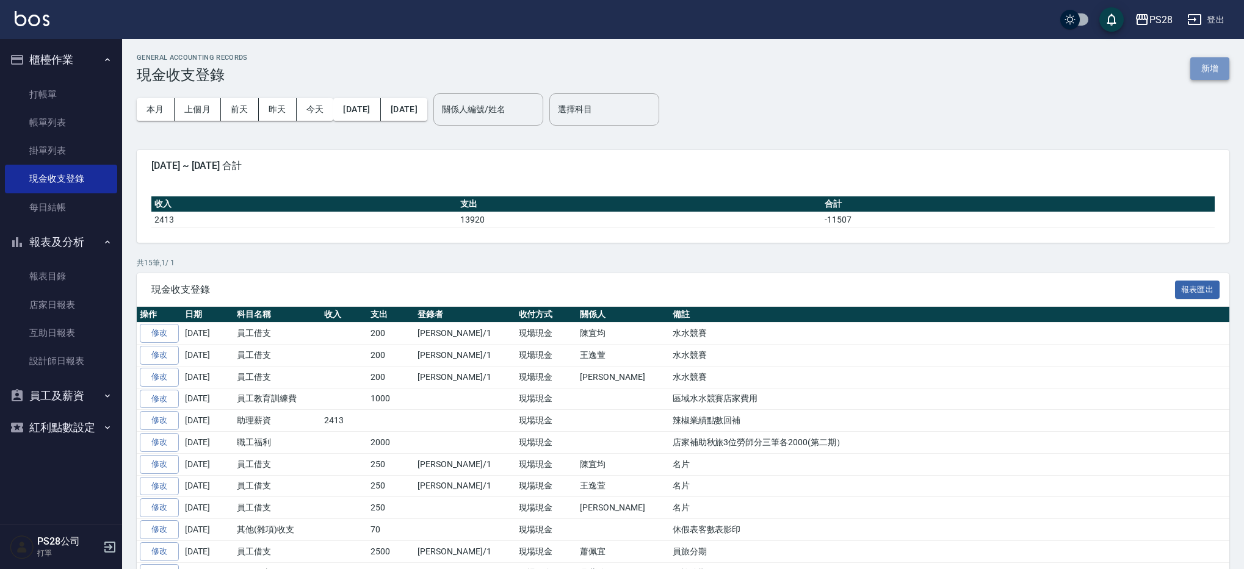
click at [1205, 71] on button "新增" at bounding box center [1209, 68] width 39 height 23
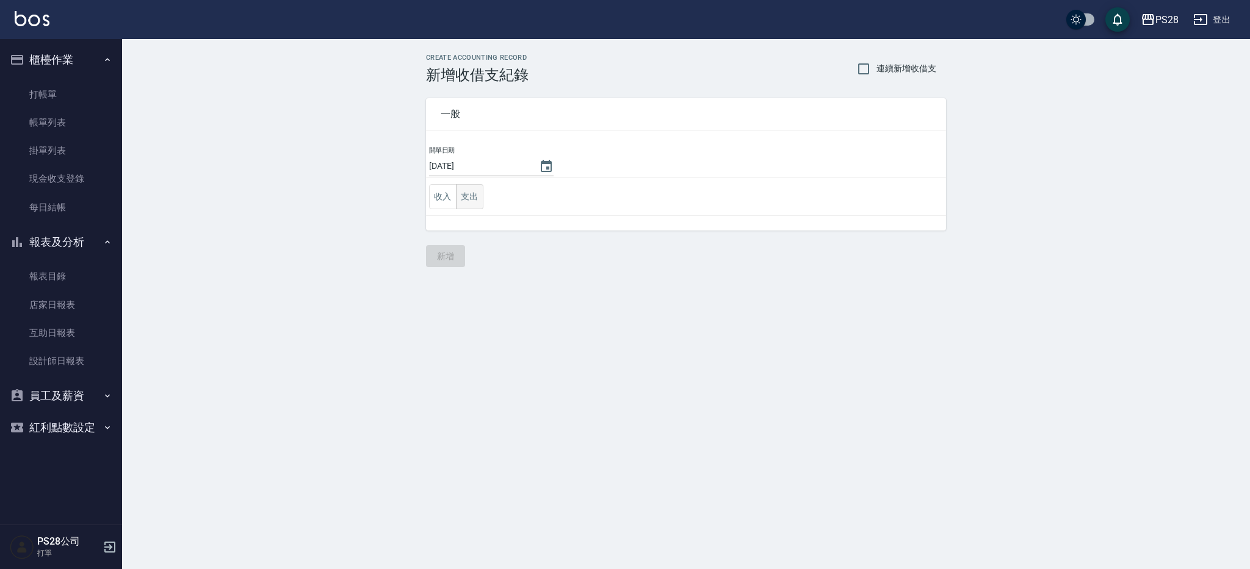
click at [481, 203] on button "支出" at bounding box center [469, 196] width 27 height 25
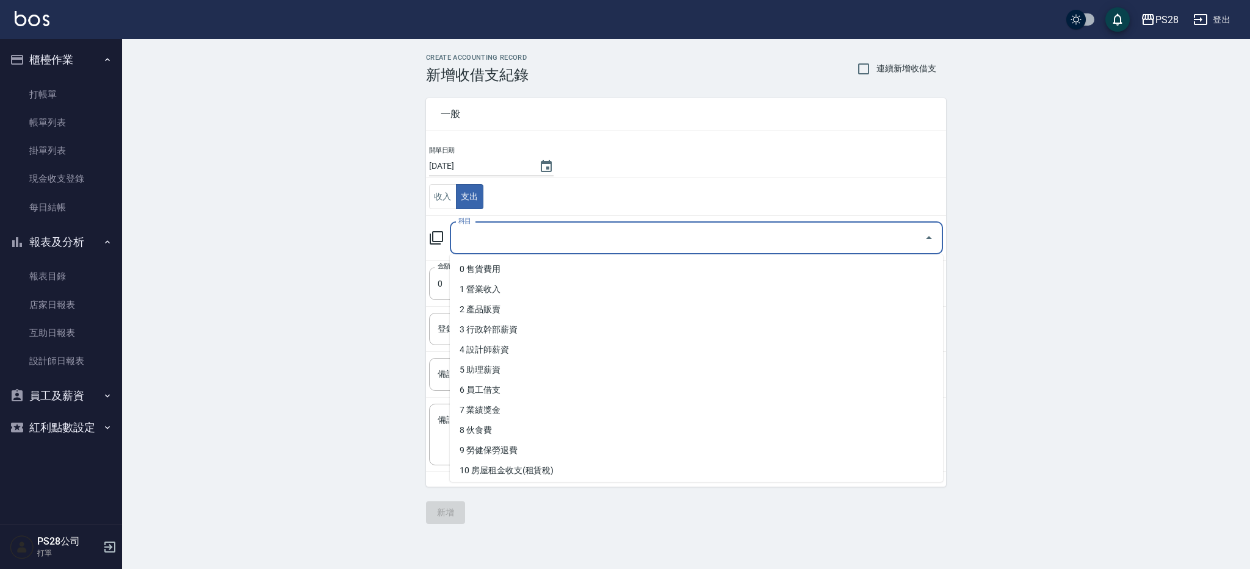
click at [474, 230] on input "科目" at bounding box center [687, 238] width 464 height 21
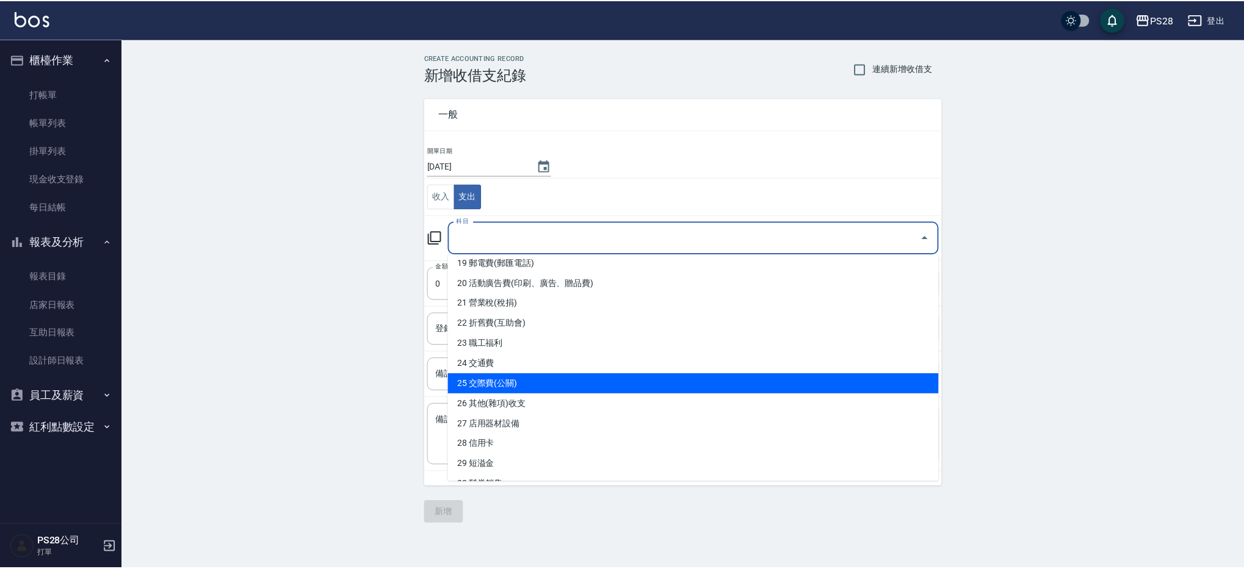
scroll to position [383, 0]
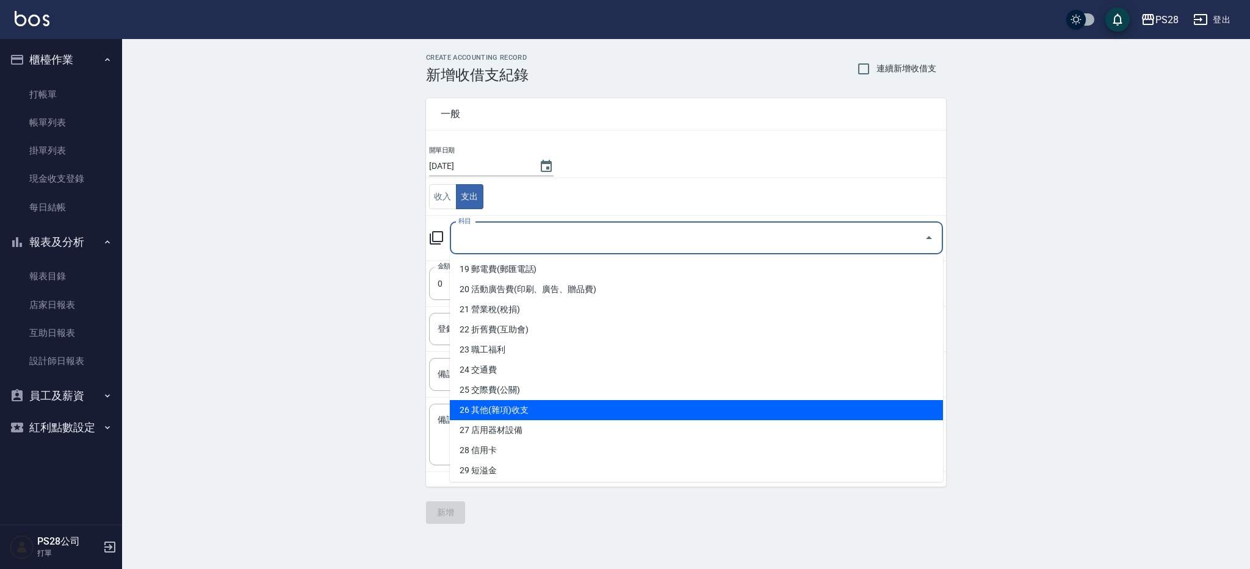
click at [555, 408] on li "26 其他(雜項)收支" at bounding box center [696, 410] width 493 height 20
type input "26 其他(雜項)收支"
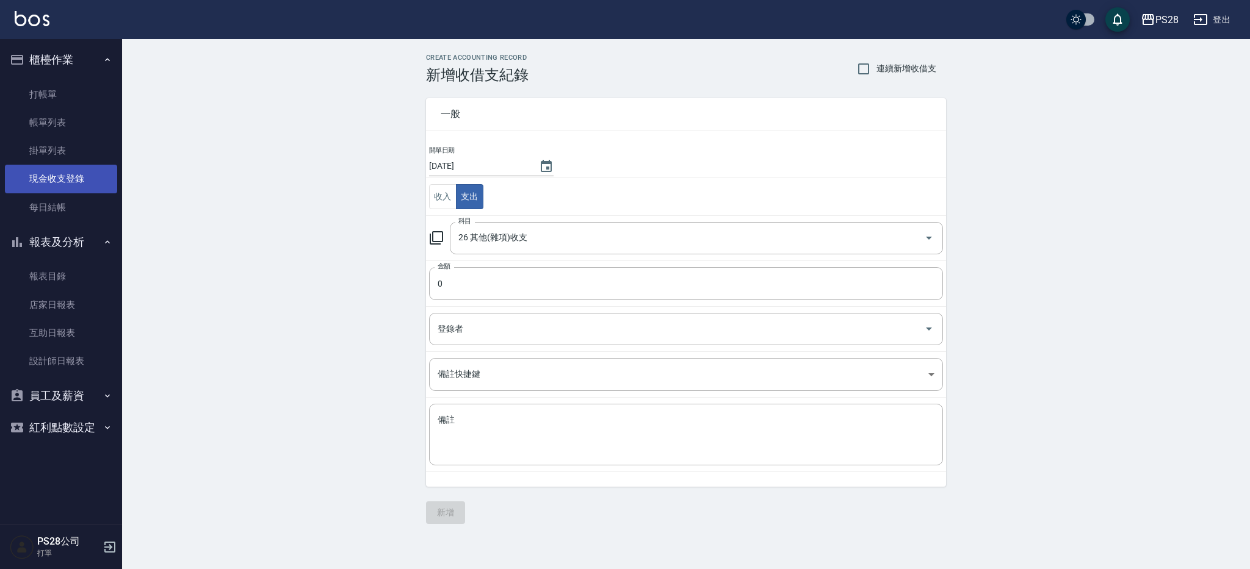
click at [76, 176] on link "現金收支登錄" at bounding box center [61, 179] width 112 height 28
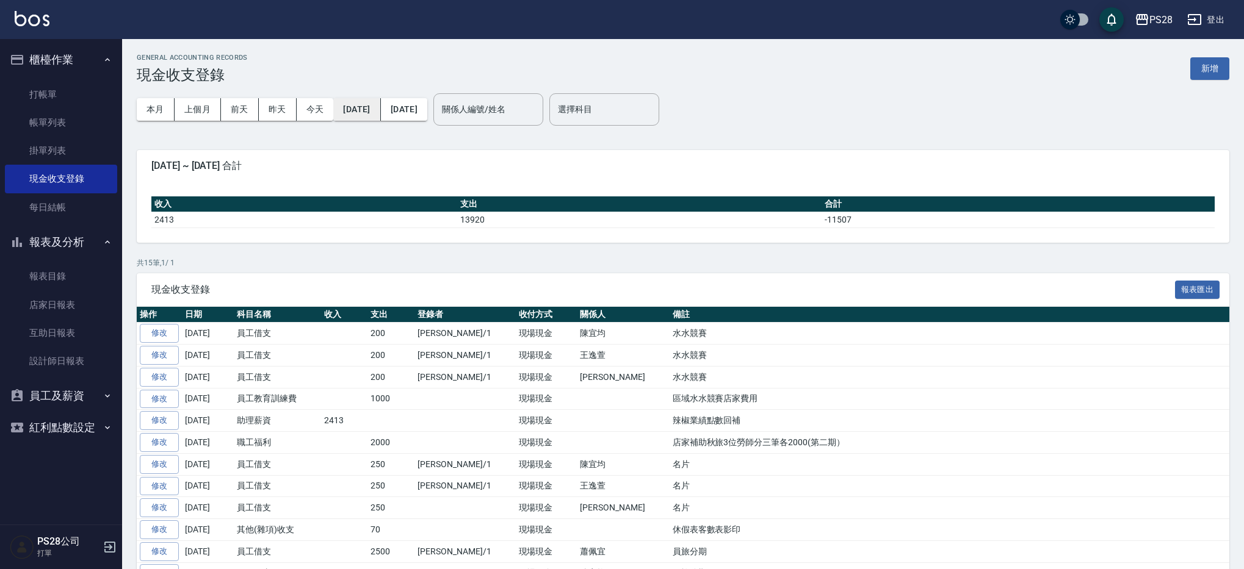
click at [360, 108] on button "[DATE]" at bounding box center [356, 109] width 47 height 23
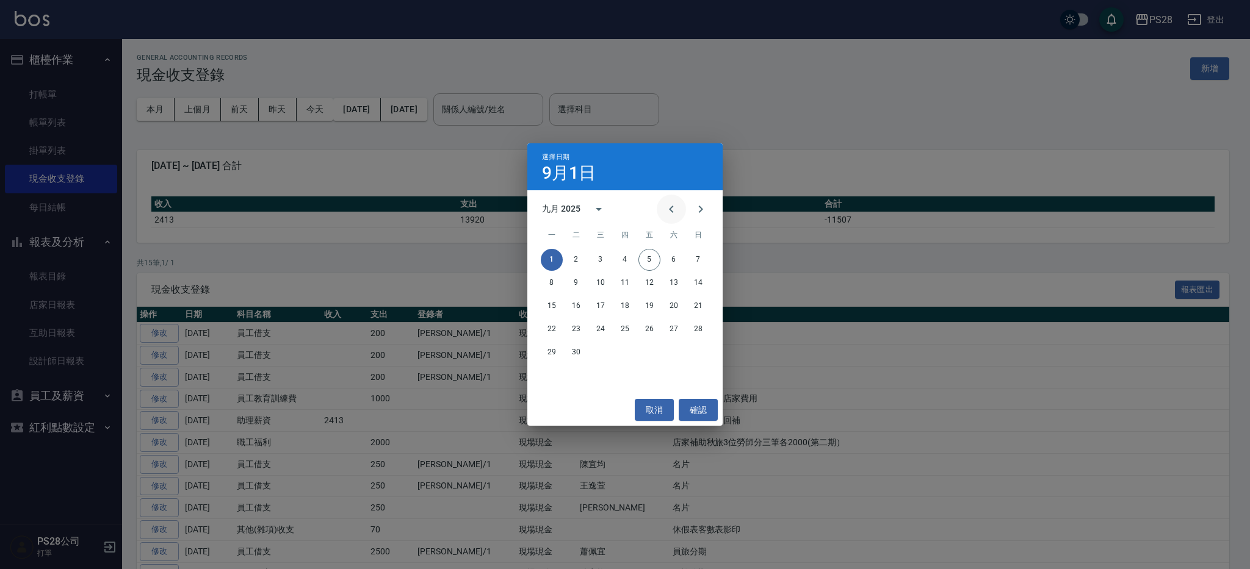
click at [671, 215] on icon "Previous month" at bounding box center [671, 209] width 15 height 15
click at [670, 215] on icon "Previous month" at bounding box center [671, 209] width 15 height 15
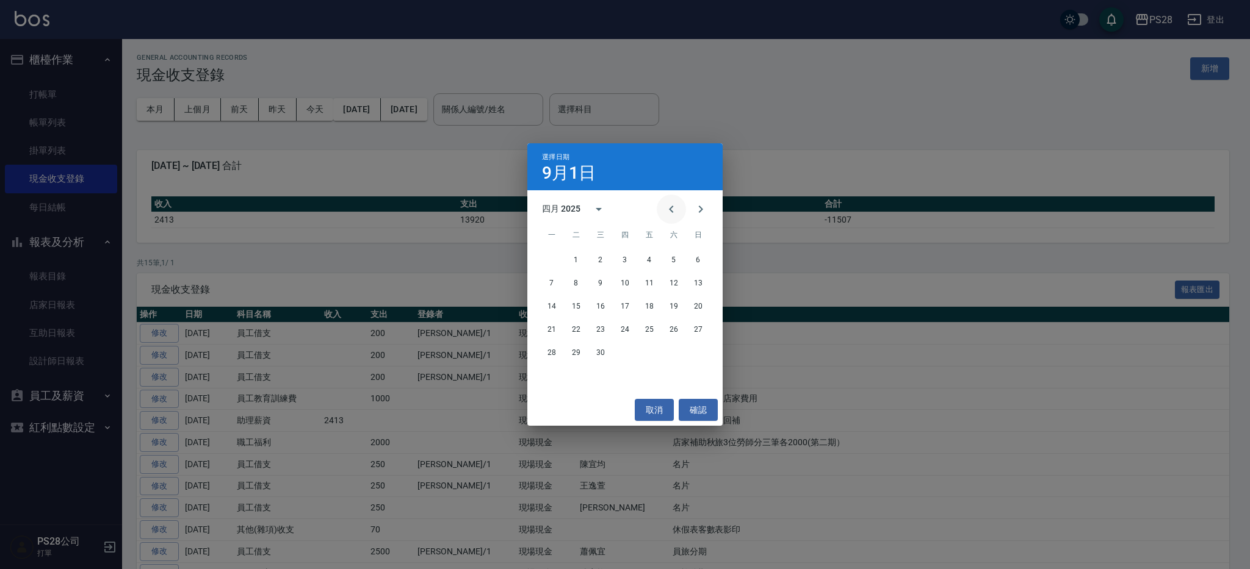
click at [669, 214] on icon "Previous month" at bounding box center [671, 209] width 15 height 15
click at [670, 214] on icon "Previous month" at bounding box center [671, 209] width 15 height 15
click at [669, 214] on icon "Previous month" at bounding box center [671, 209] width 15 height 15
click at [667, 214] on icon "Previous month" at bounding box center [671, 209] width 15 height 15
click at [667, 213] on icon "Previous month" at bounding box center [671, 209] width 15 height 15
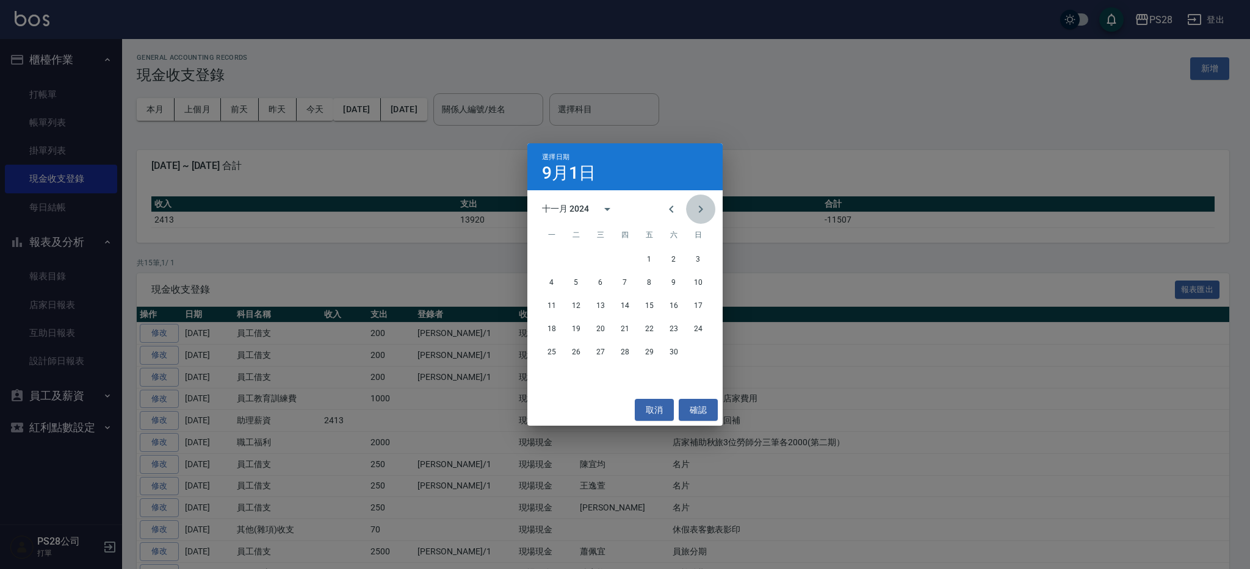
drag, startPoint x: 702, startPoint y: 214, endPoint x: 680, endPoint y: 223, distance: 24.4
click at [702, 214] on icon "Next month" at bounding box center [700, 209] width 15 height 15
click at [698, 214] on icon "Next month" at bounding box center [700, 209] width 15 height 15
click at [599, 262] on button "1" at bounding box center [601, 260] width 22 height 22
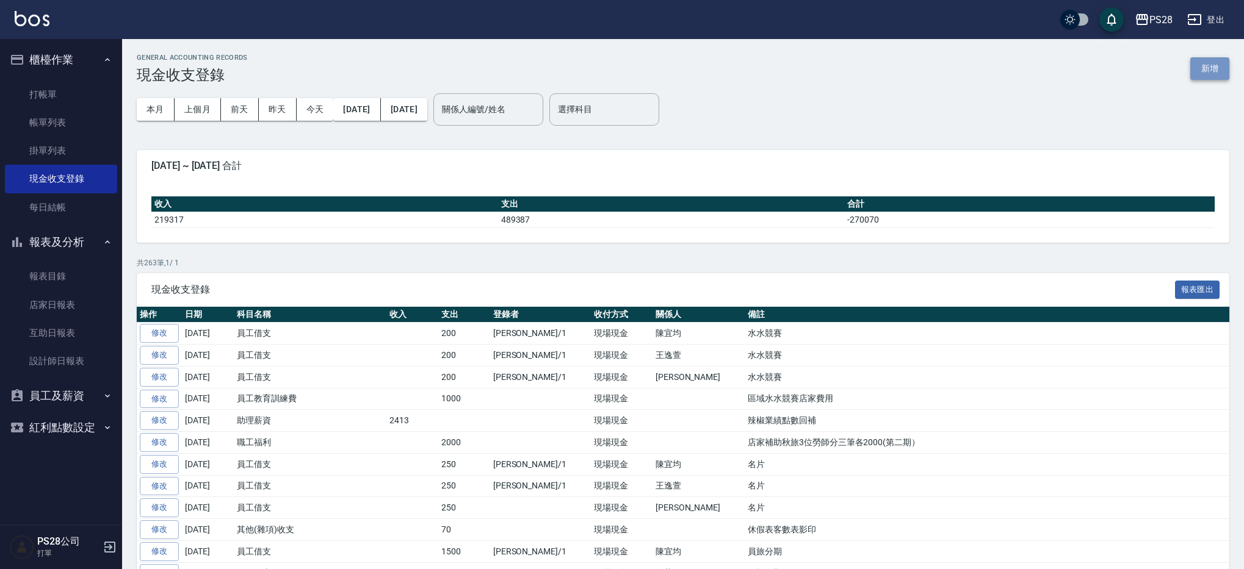
click at [1198, 72] on button "新增" at bounding box center [1209, 68] width 39 height 23
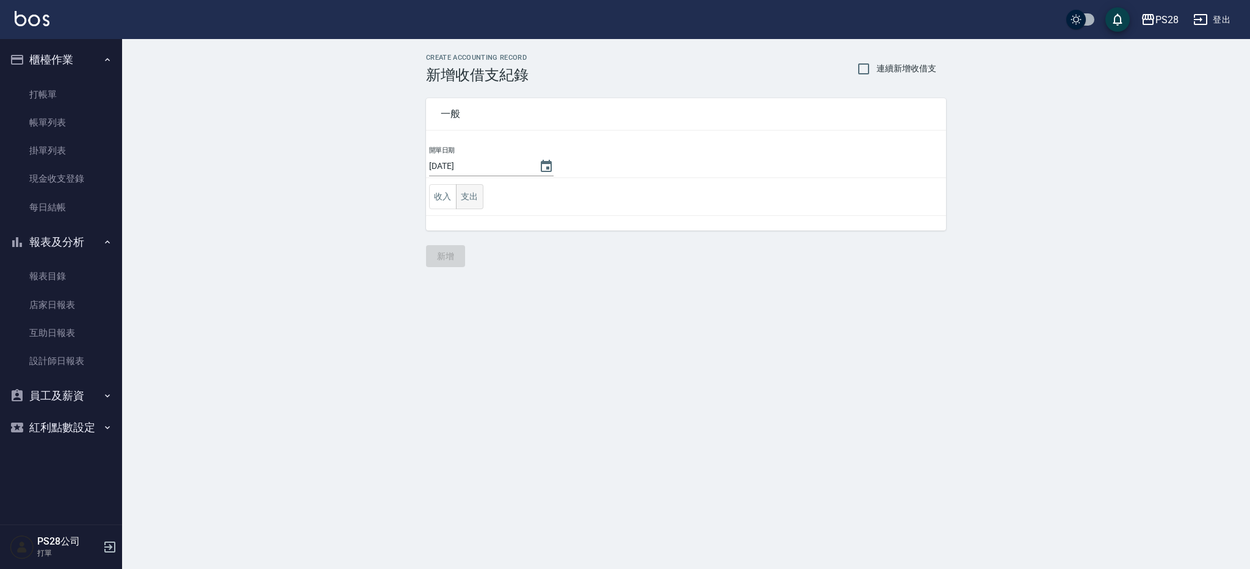
click at [469, 203] on button "支出" at bounding box center [469, 196] width 27 height 25
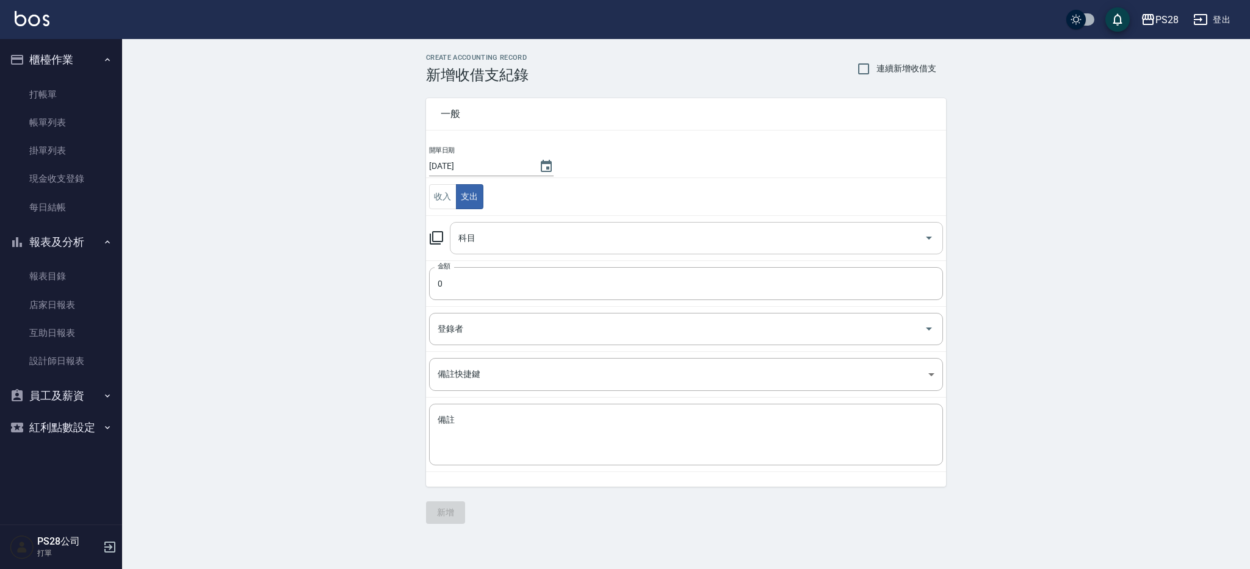
click at [504, 236] on input "科目" at bounding box center [687, 238] width 464 height 21
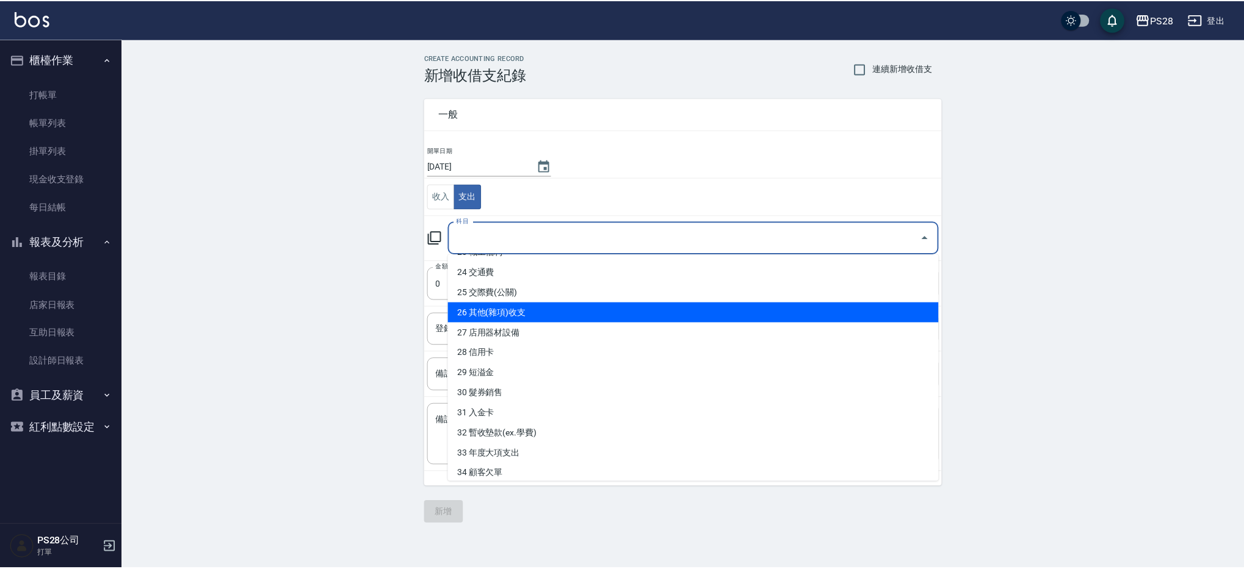
scroll to position [482, 0]
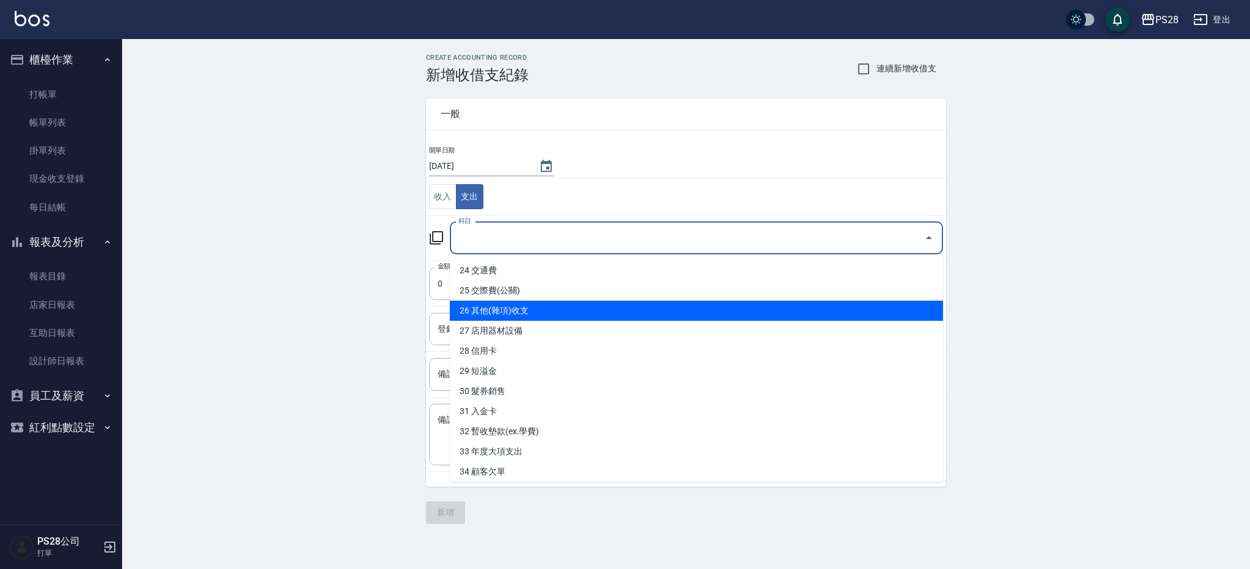
click at [580, 319] on li "26 其他(雜項)收支" at bounding box center [696, 311] width 493 height 20
type input "26 其他(雜項)收支"
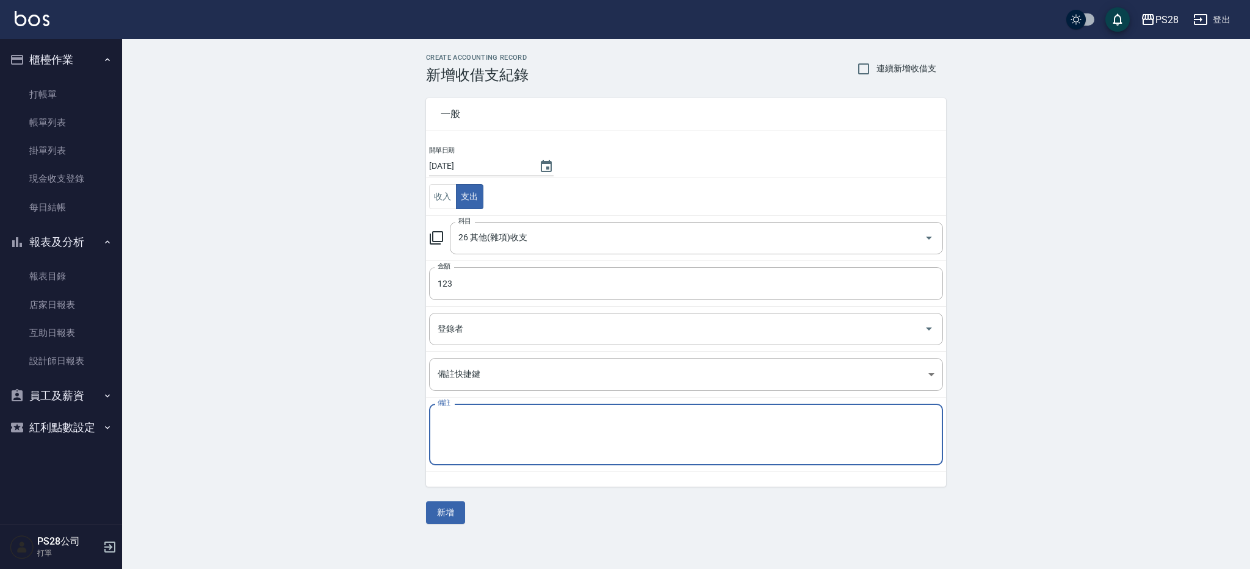
click at [482, 424] on textarea "備註" at bounding box center [686, 435] width 497 height 42
click at [480, 290] on input "123" at bounding box center [686, 283] width 514 height 33
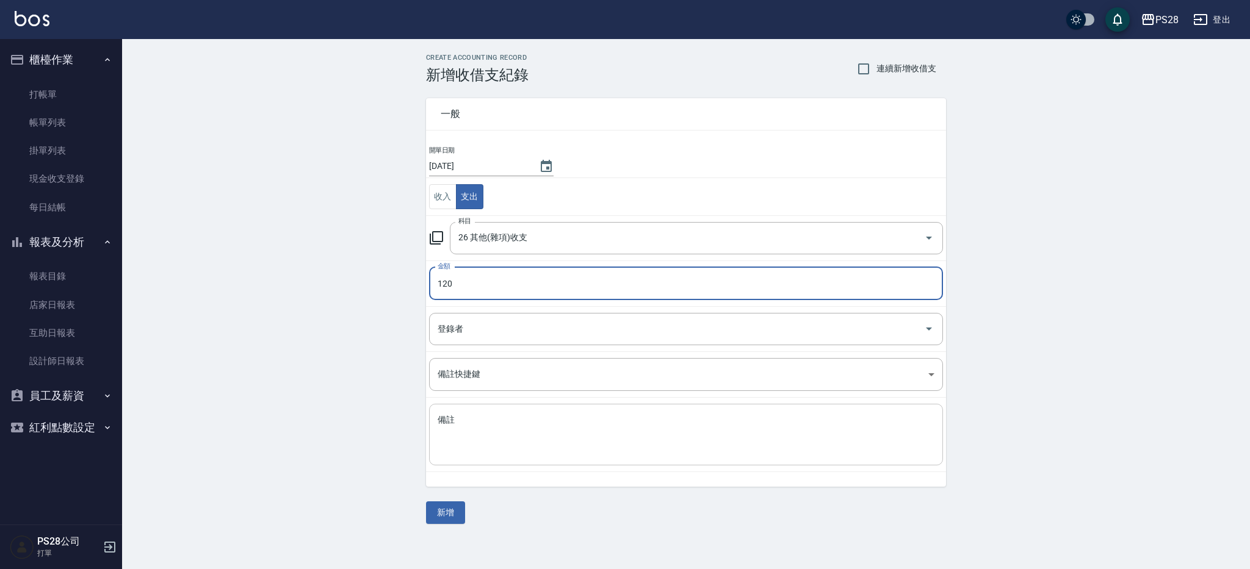
type input "120"
click at [471, 442] on textarea "備註" at bounding box center [686, 435] width 497 height 42
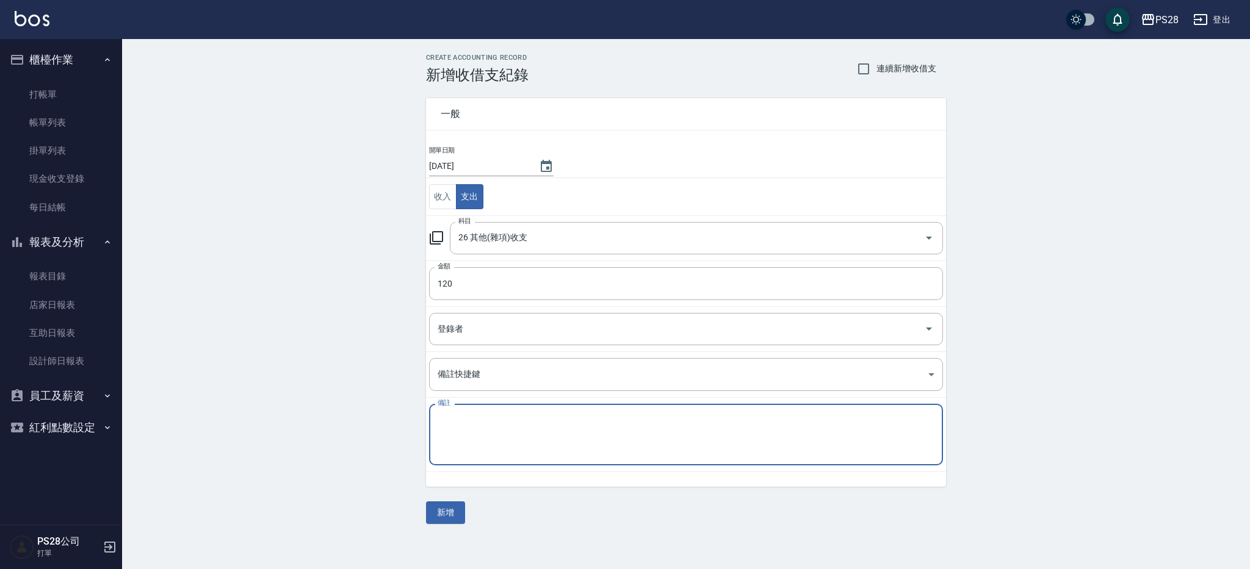
type textarea "3"
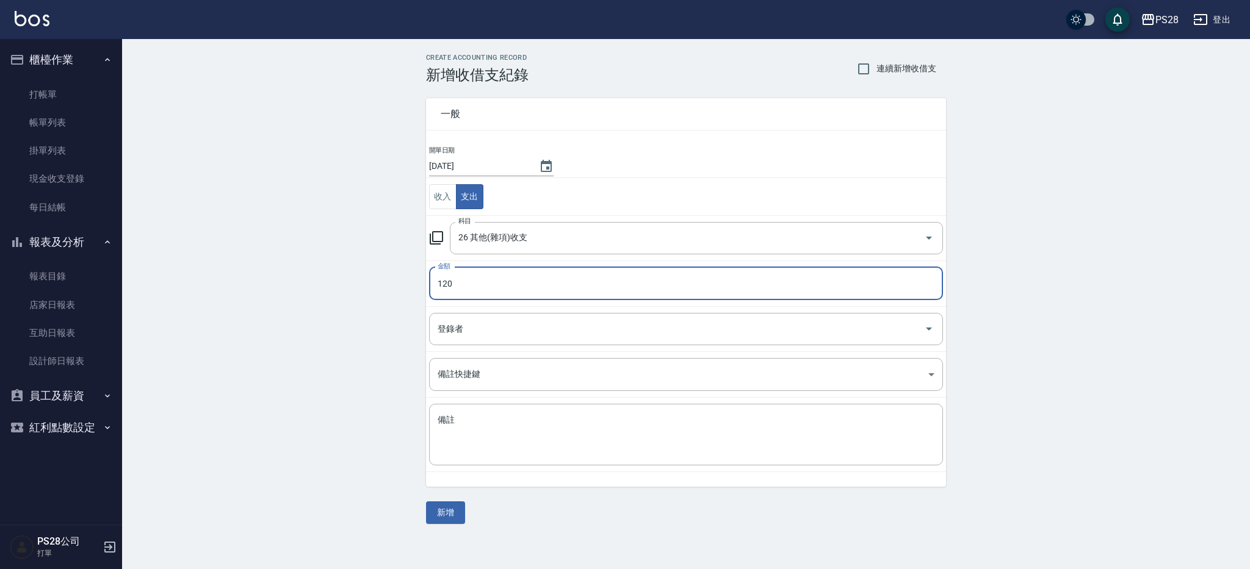
click at [514, 291] on input "120" at bounding box center [686, 283] width 514 height 33
type input "123"
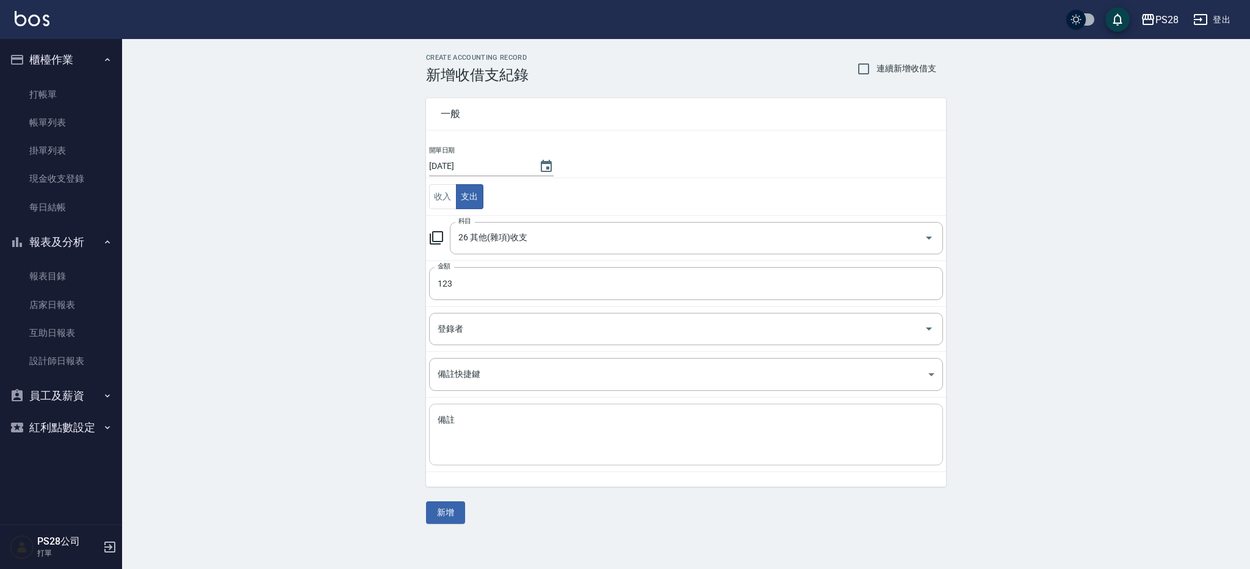
click at [480, 419] on textarea "備註" at bounding box center [686, 435] width 497 height 42
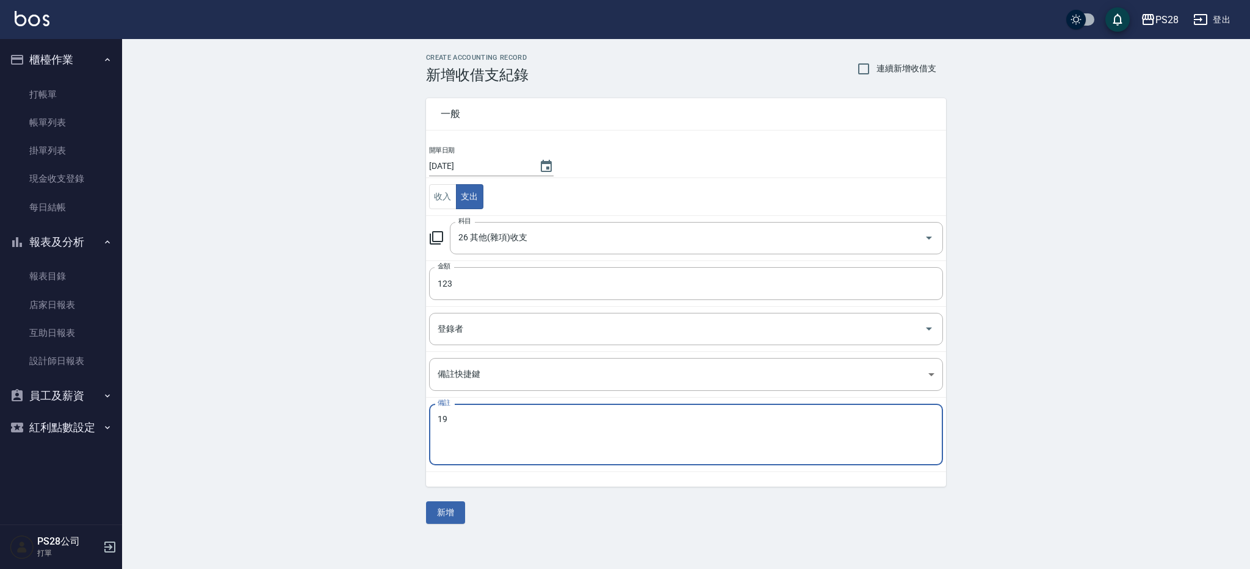
type textarea "1"
type textarea "拜拜"
click at [455, 516] on button "新增" at bounding box center [445, 513] width 39 height 23
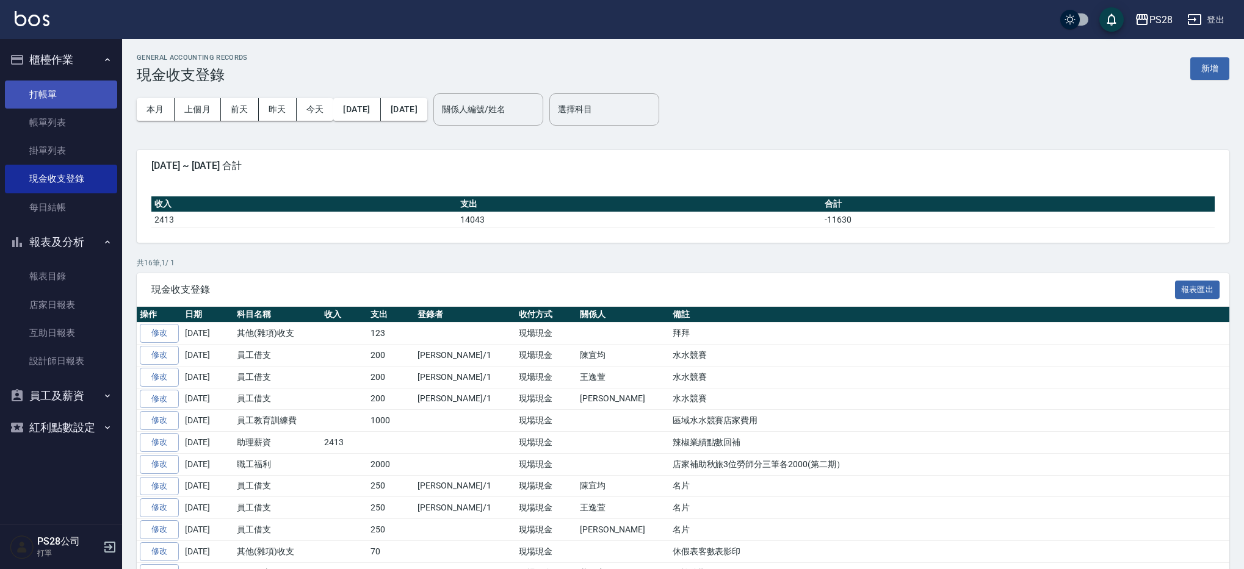
click at [74, 93] on link "打帳單" at bounding box center [61, 95] width 112 height 28
